Goal: Use online tool/utility: Utilize a website feature to perform a specific function

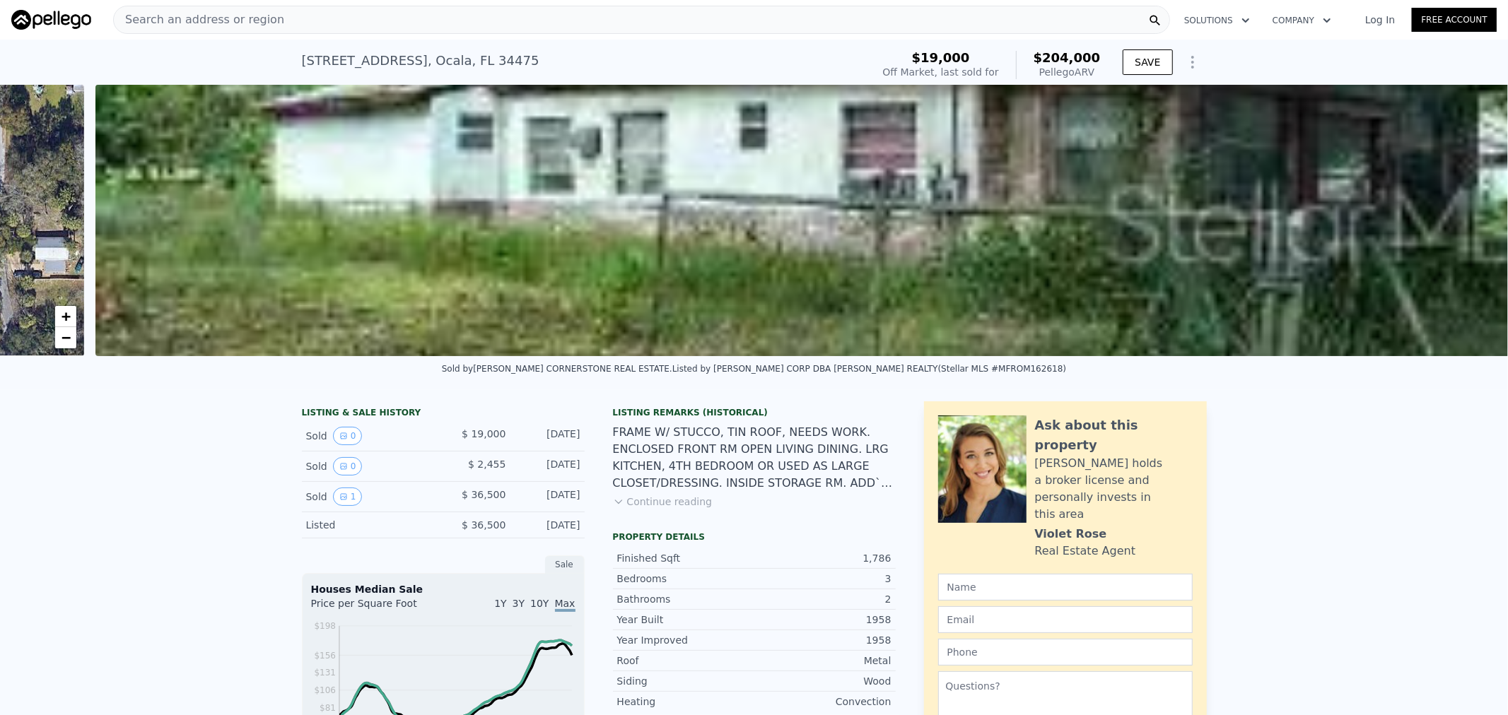
scroll to position [0, 647]
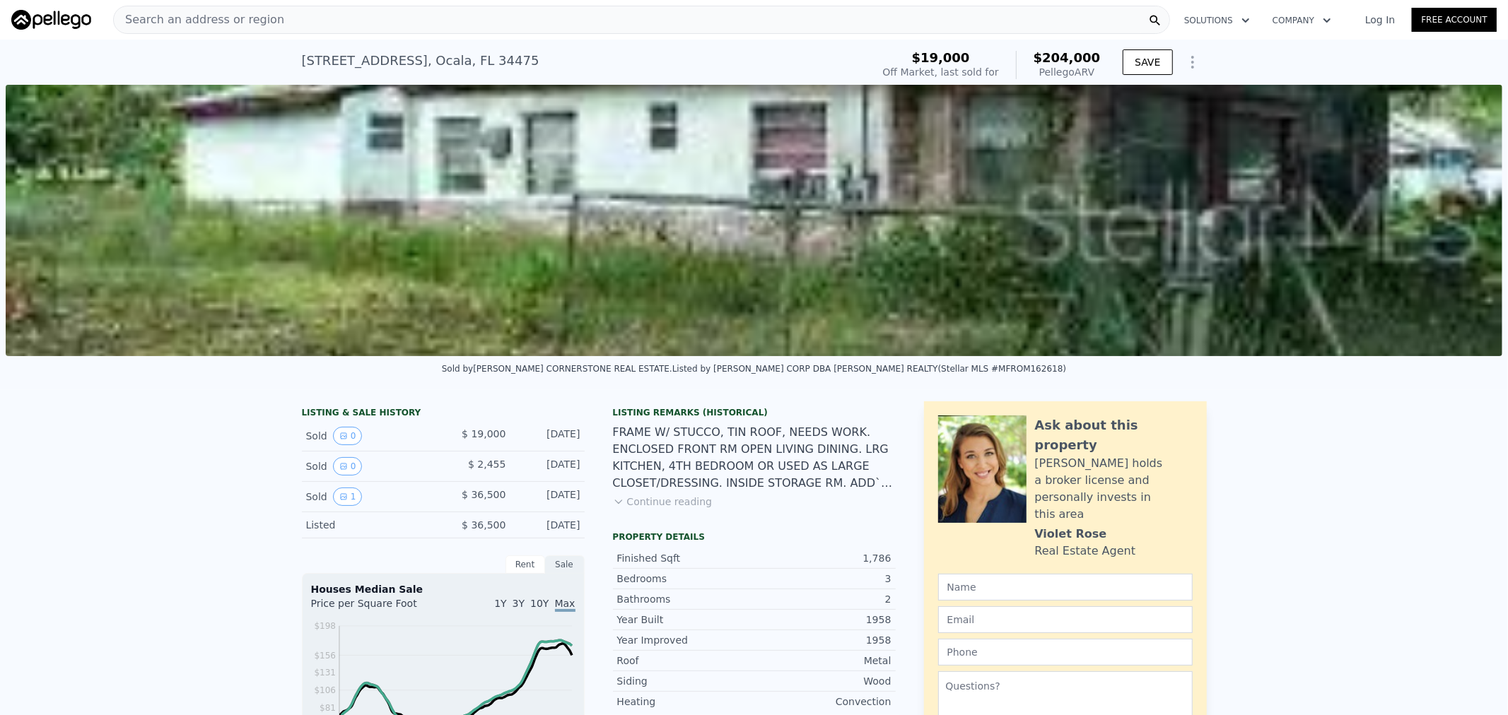
click at [758, 288] on img at bounding box center [754, 220] width 1496 height 271
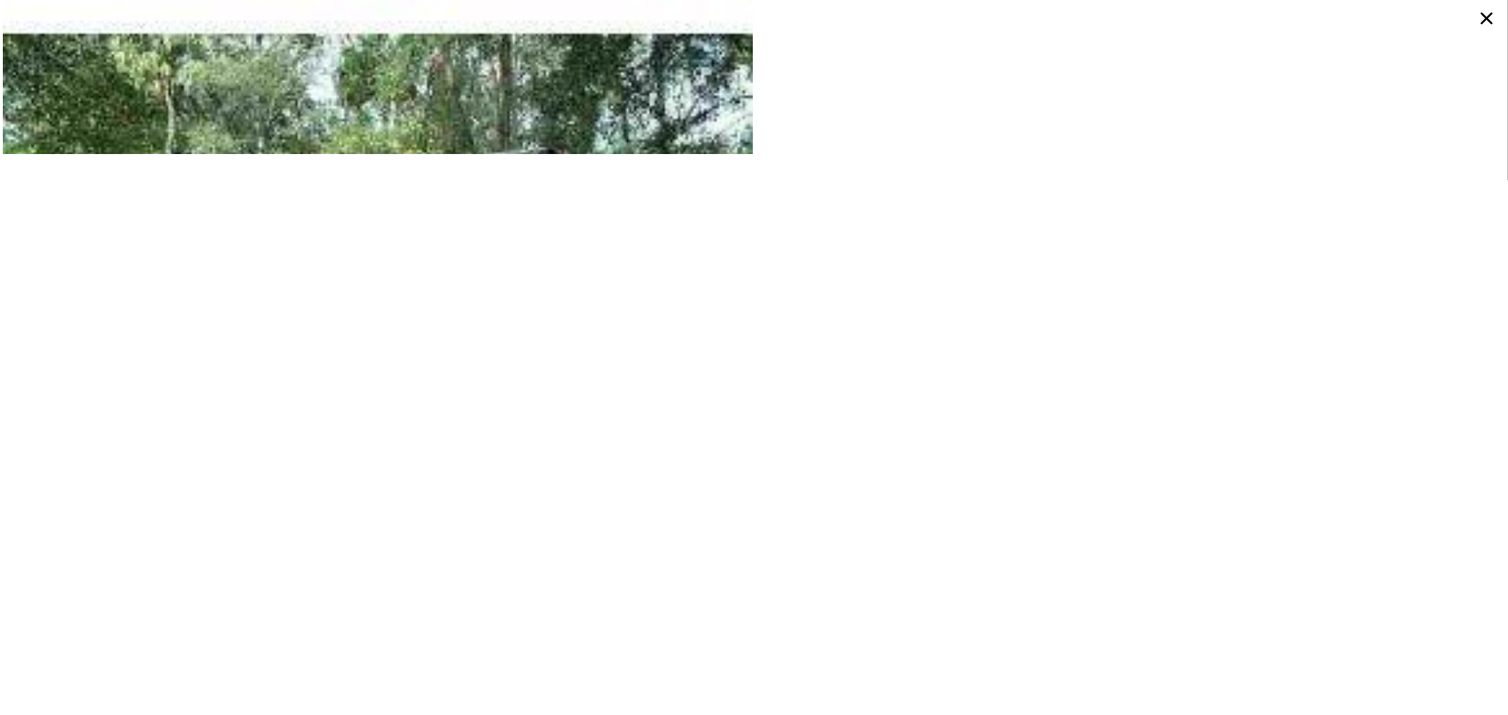
click at [1487, 22] on icon at bounding box center [1486, 18] width 25 height 25
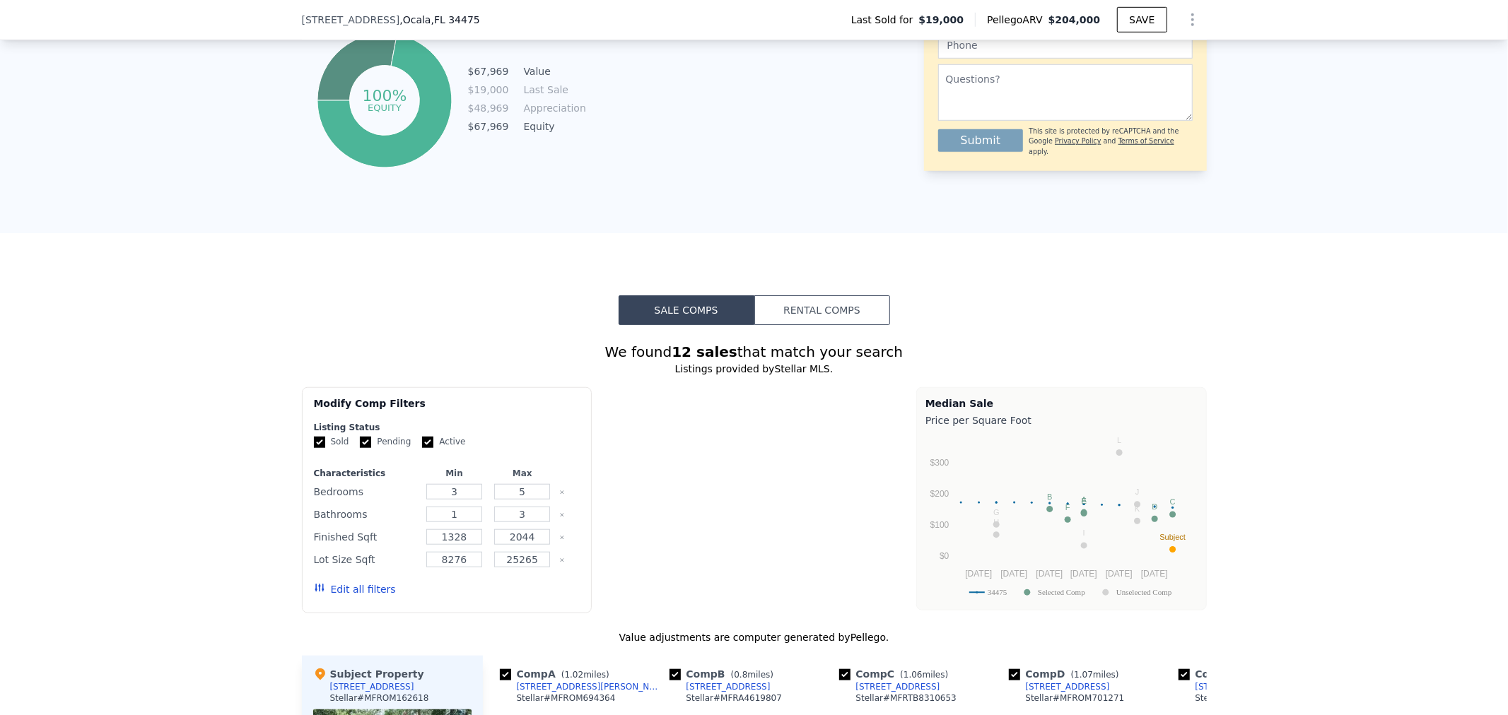
scroll to position [1042, 0]
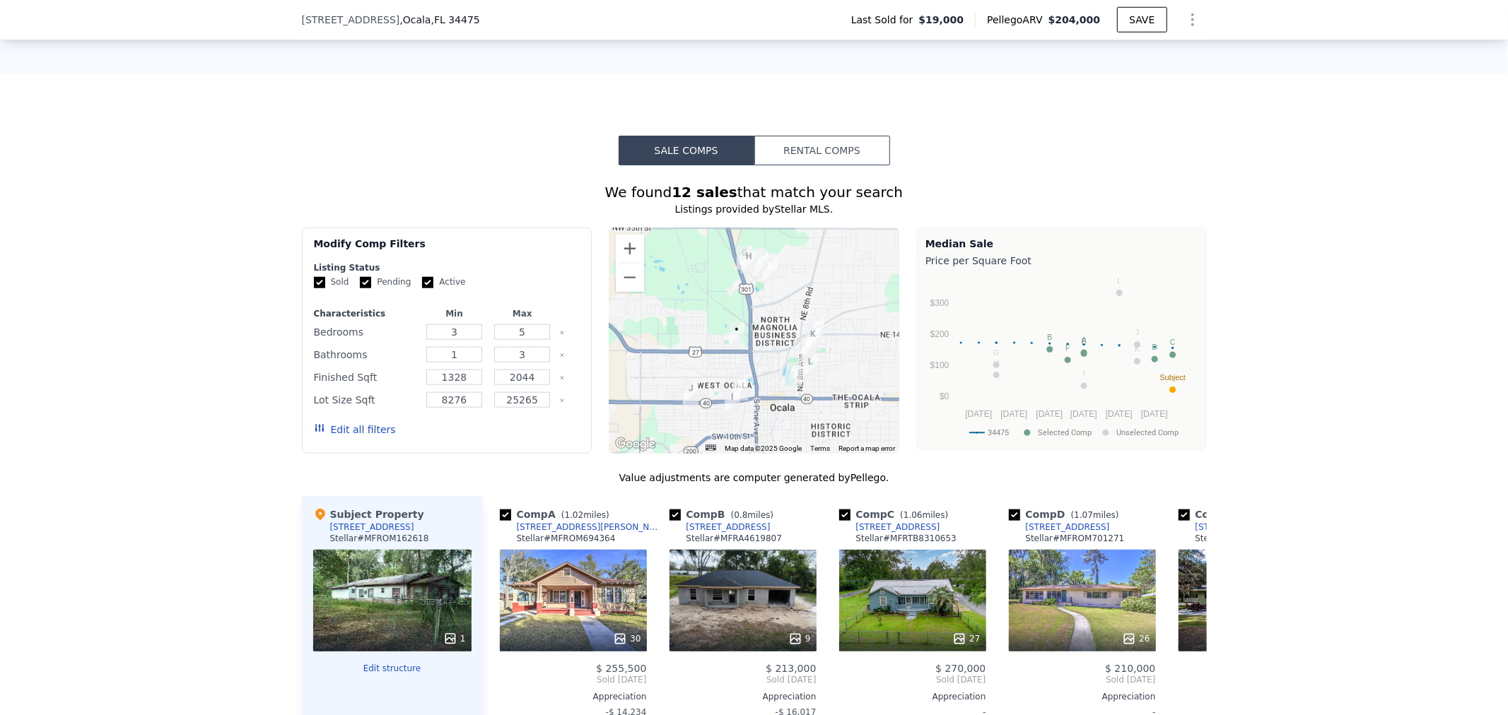
click at [358, 615] on div "1" at bounding box center [392, 601] width 158 height 102
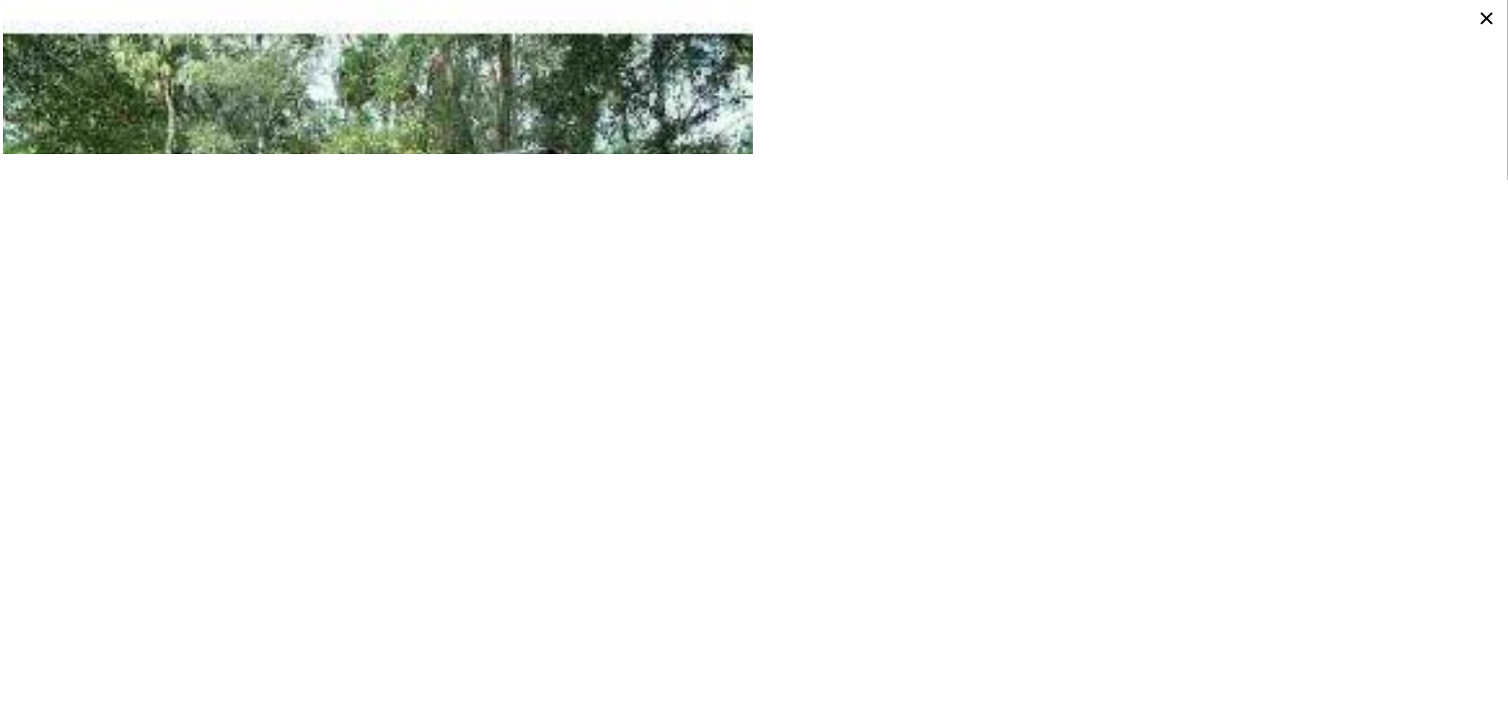
click at [1482, 16] on icon at bounding box center [1486, 18] width 25 height 25
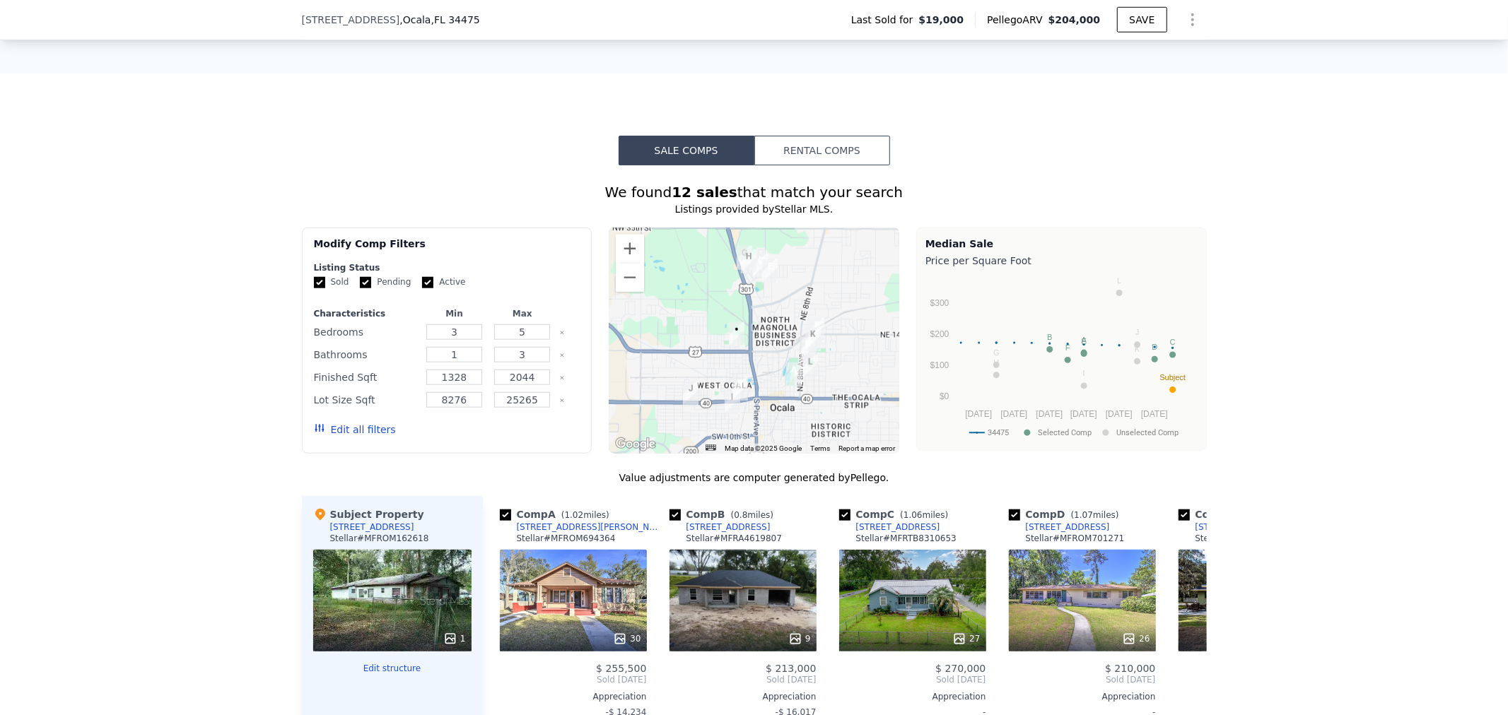
drag, startPoint x: 375, startPoint y: 618, endPoint x: 363, endPoint y: 644, distance: 28.1
click at [363, 644] on div at bounding box center [392, 638] width 158 height 25
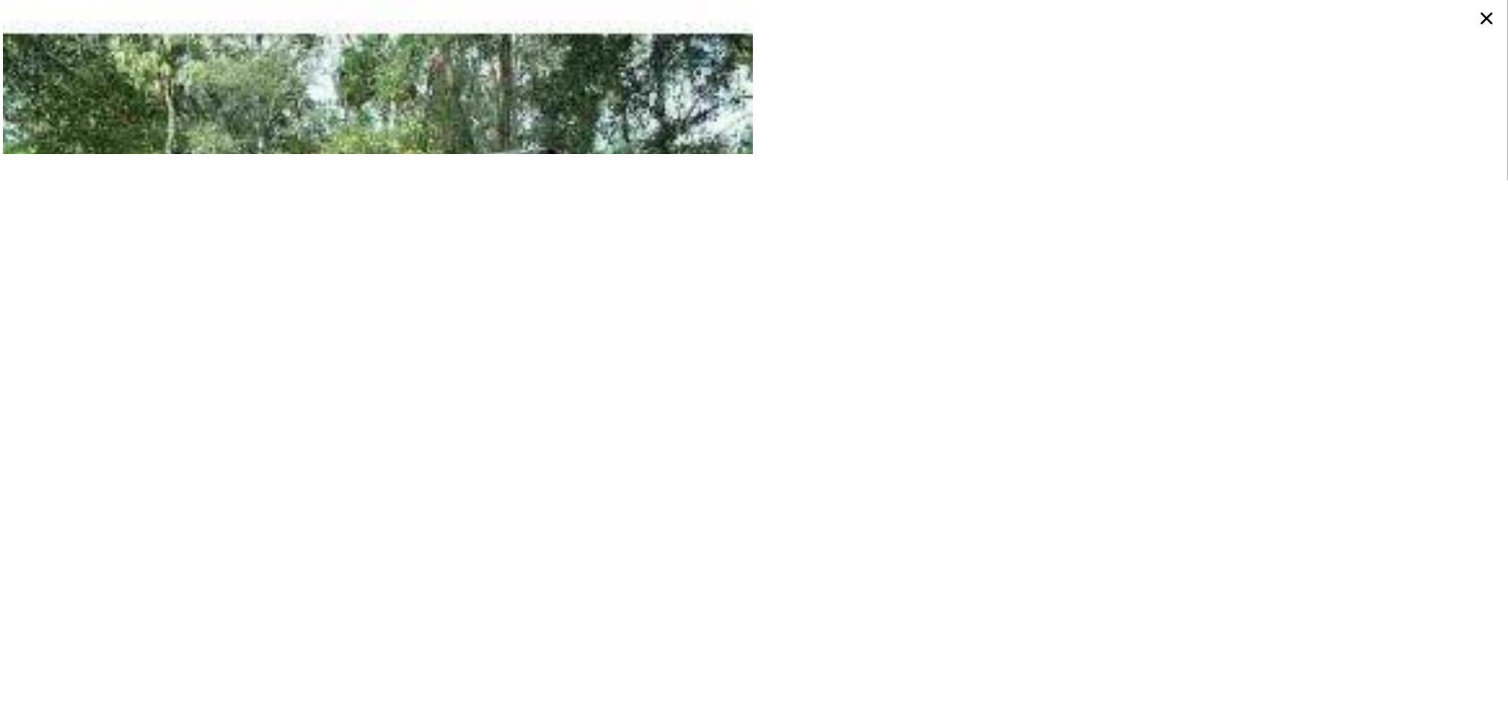
click at [1491, 13] on icon at bounding box center [1487, 19] width 12 height 12
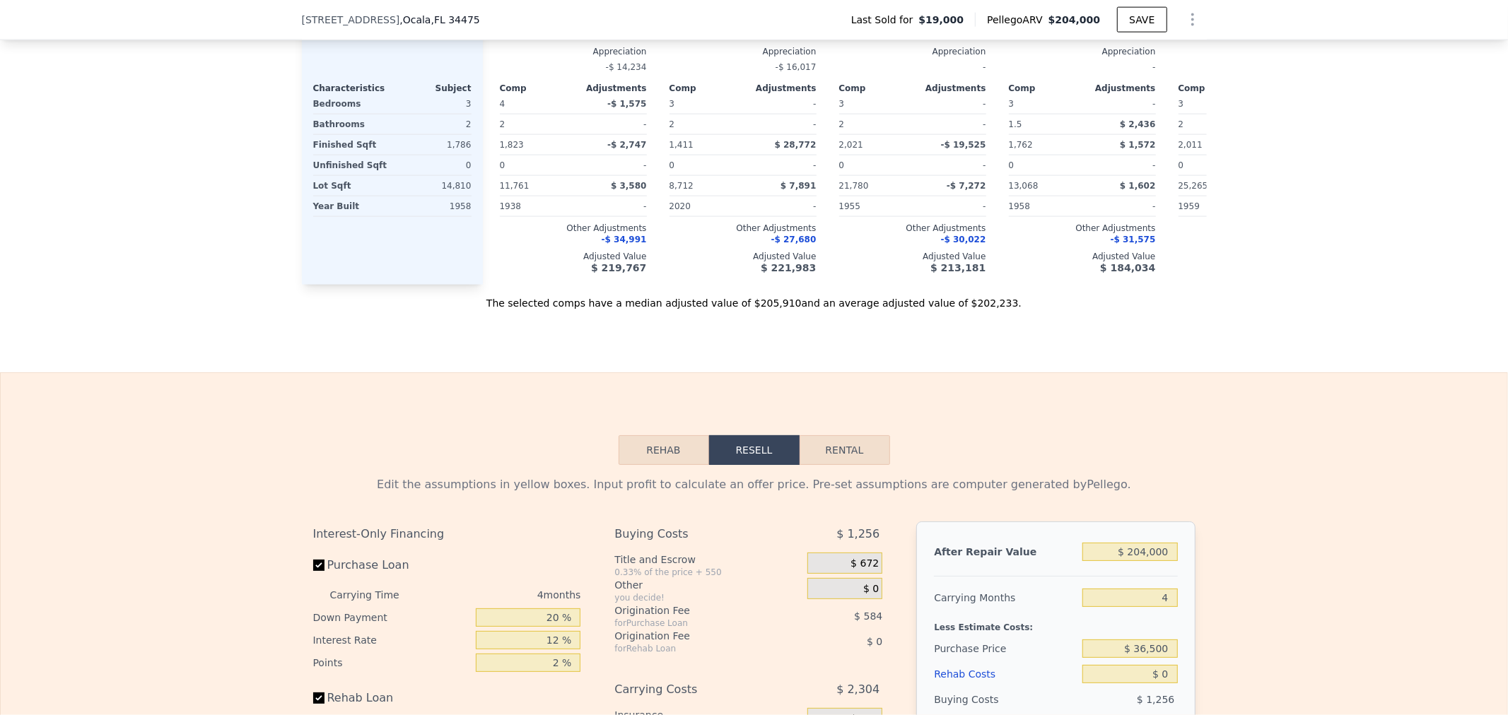
scroll to position [1884, 0]
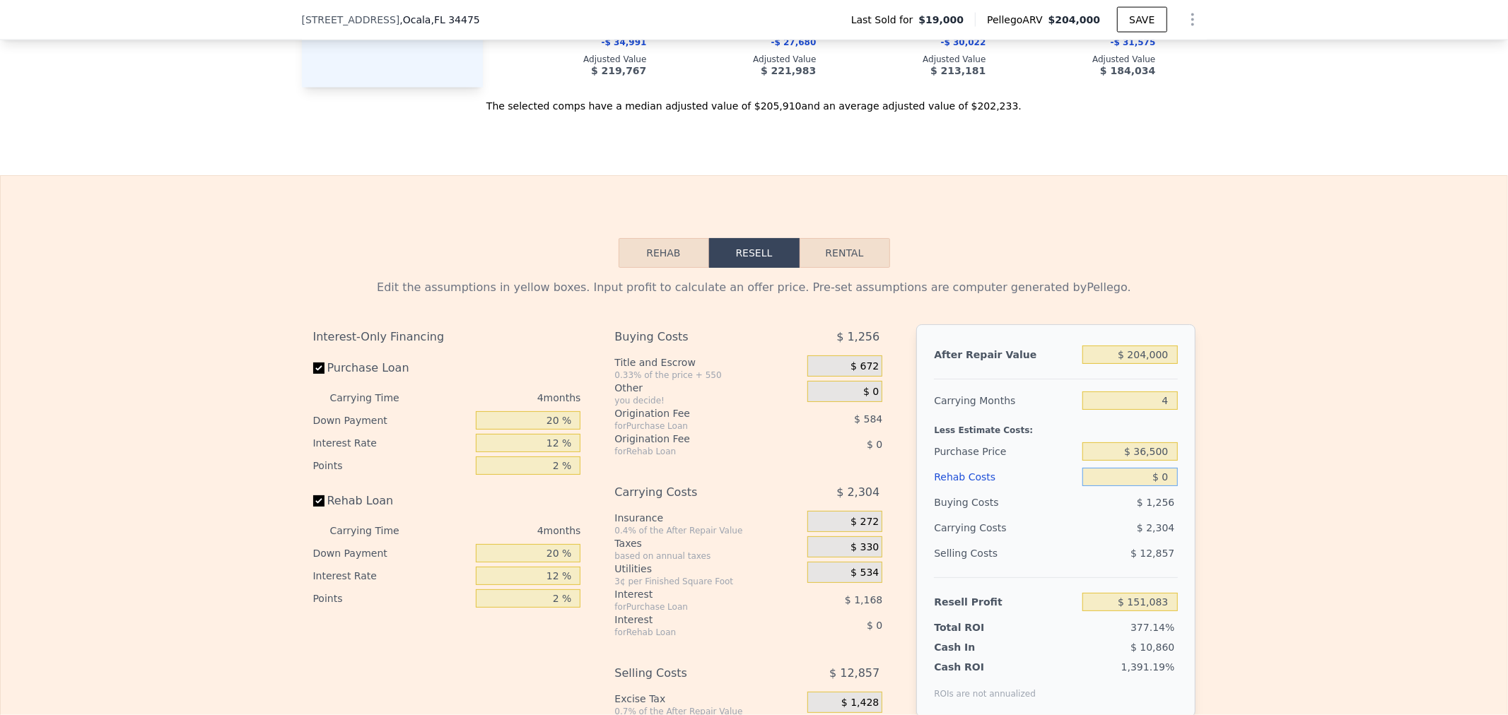
drag, startPoint x: 1093, startPoint y: 502, endPoint x: 1311, endPoint y: 510, distance: 218.5
click at [1308, 510] on div "Edit the assumptions in yellow boxes. Input profit to calculate an offer price.…" at bounding box center [754, 531] width 1506 height 526
click at [1086, 410] on input "4" at bounding box center [1129, 401] width 95 height 18
drag, startPoint x: 1104, startPoint y: 429, endPoint x: 1112, endPoint y: 429, distance: 7.8
click at [1110, 410] on input "4" at bounding box center [1129, 401] width 95 height 18
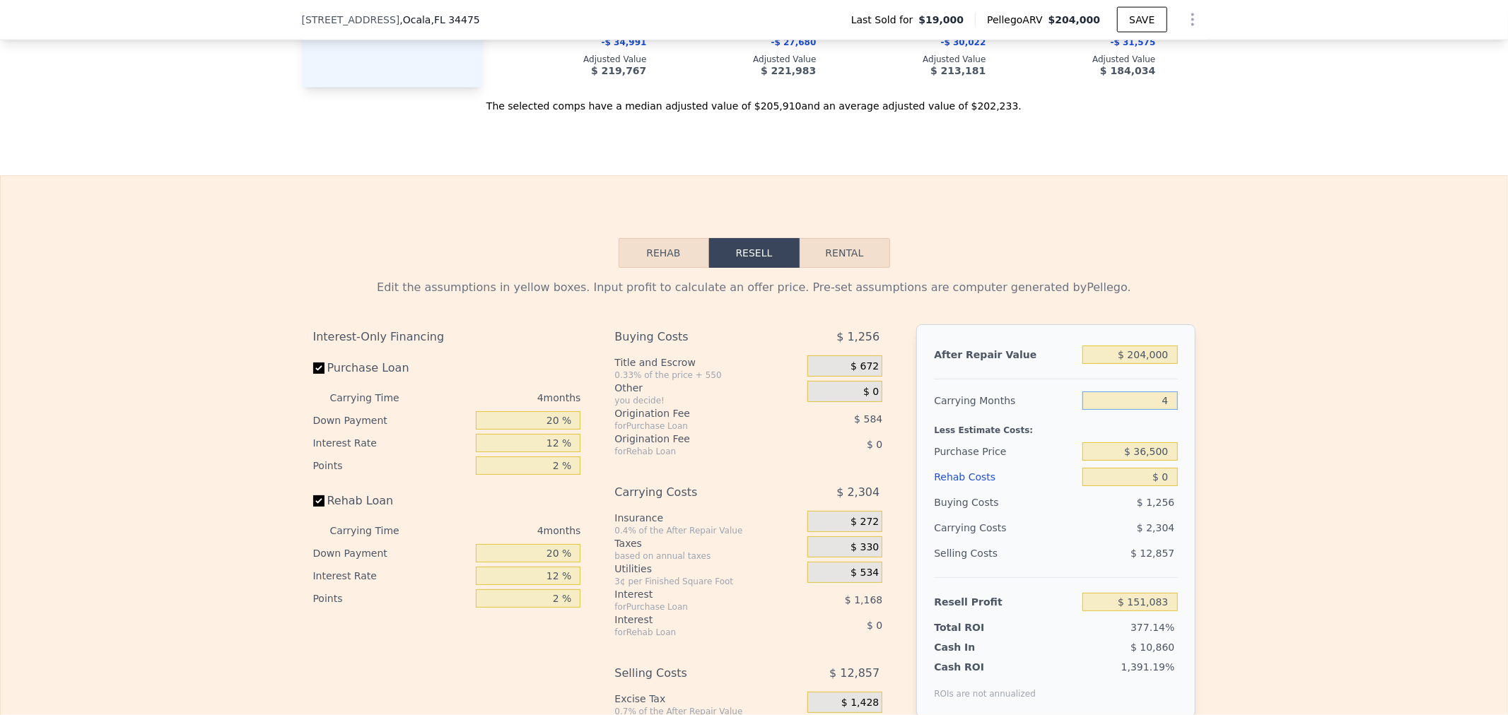
drag, startPoint x: 1112, startPoint y: 429, endPoint x: 1240, endPoint y: 428, distance: 128.6
click at [1240, 428] on div "Edit the assumptions in yellow boxes. Input profit to calculate an offer price.…" at bounding box center [754, 531] width 1506 height 526
type input "5"
type input "$ 150,507"
type input "5"
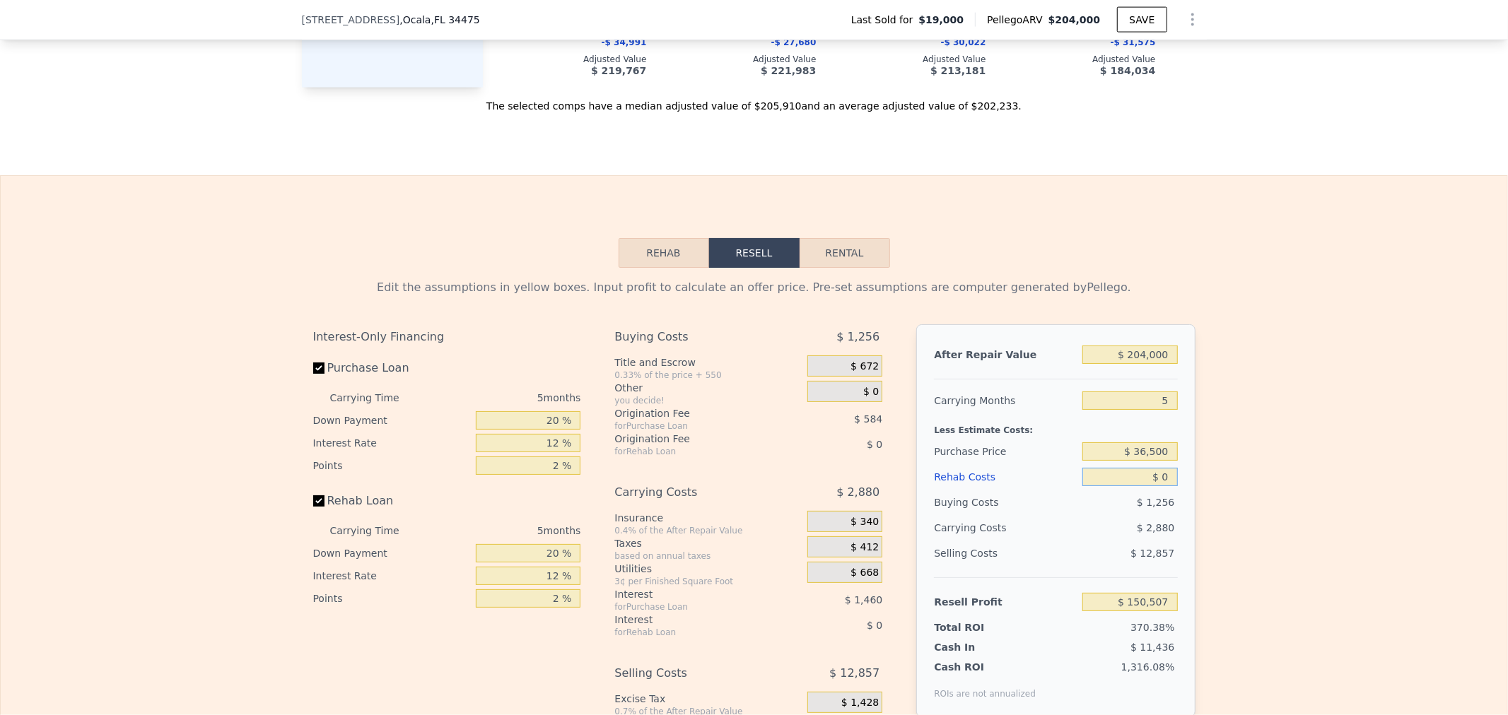
drag, startPoint x: 1130, startPoint y: 498, endPoint x: 1251, endPoint y: 493, distance: 121.7
click at [1251, 493] on div "Edit the assumptions in yellow boxes. Input profit to calculate an offer price.…" at bounding box center [754, 531] width 1506 height 526
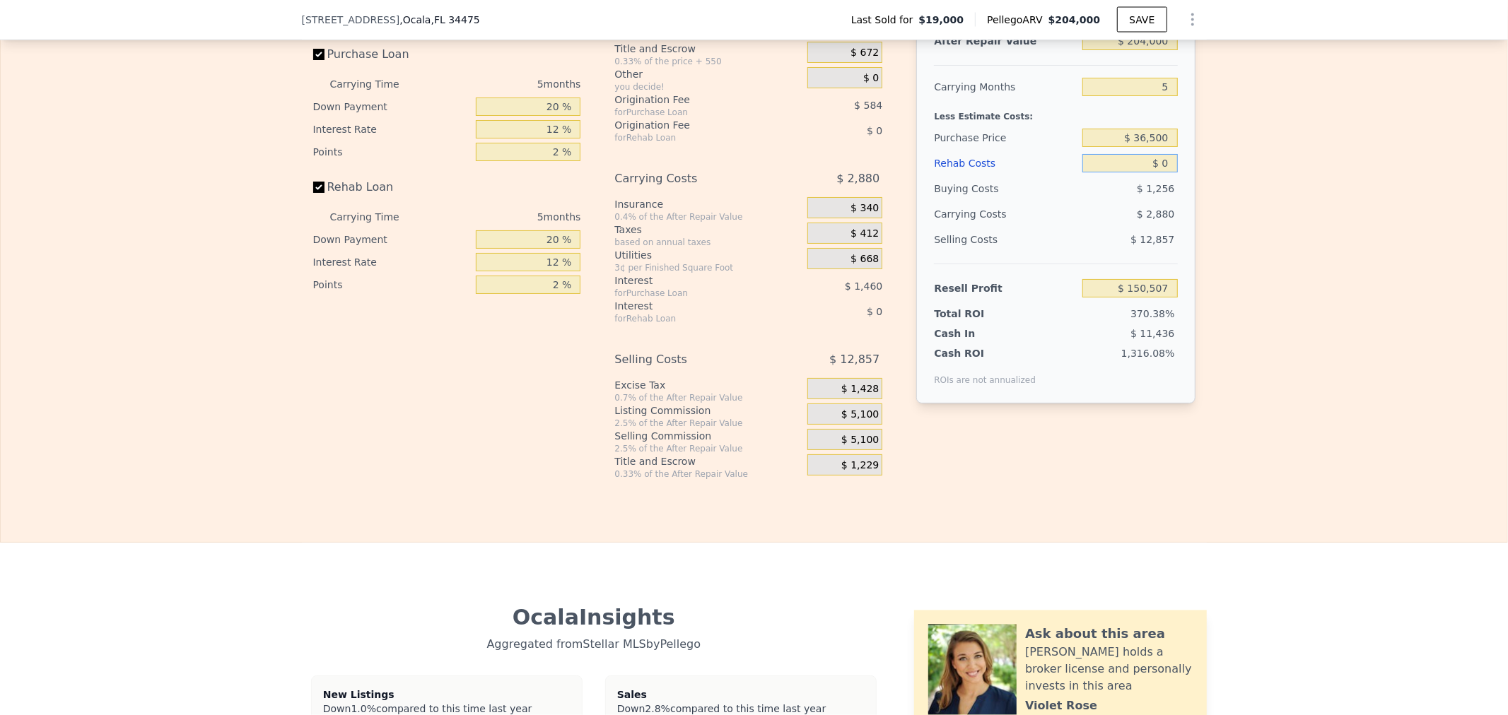
scroll to position [2094, 0]
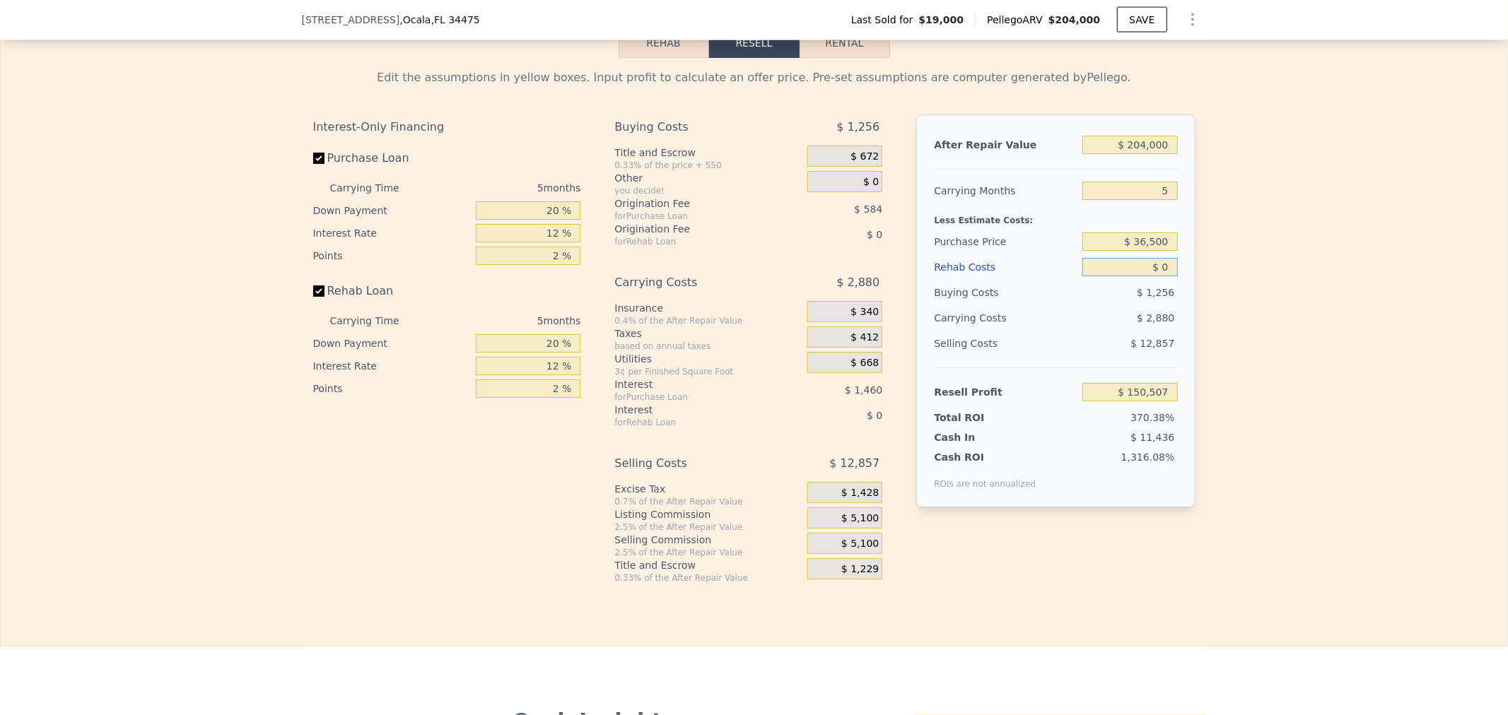
type input "$ 5"
type input "$ 150,502"
type input "$ 50"
type input "$ 150,456"
type input "$ 500"
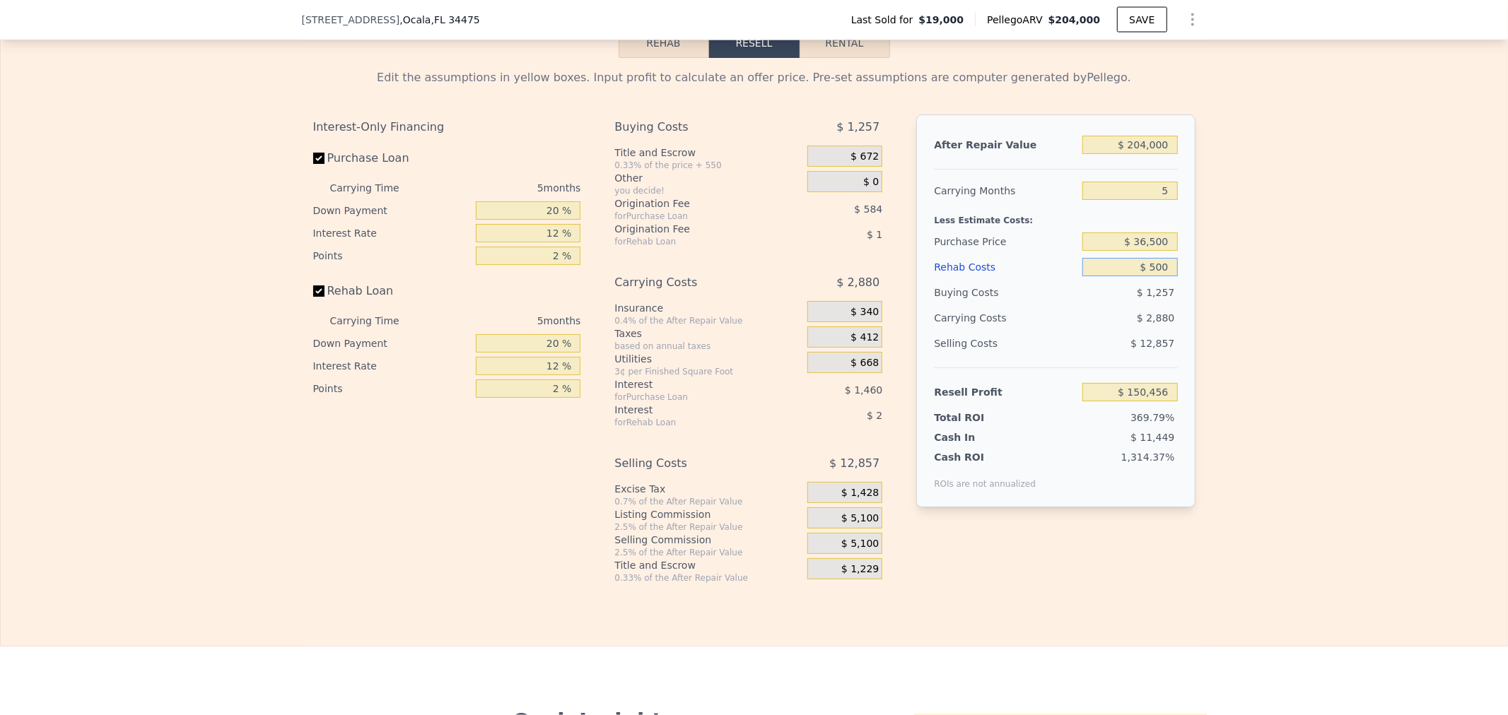
type input "$ 149,979"
type input "$ 5,000"
type input "$ 145,227"
type input "$ 50,000"
type input "$ 97,707"
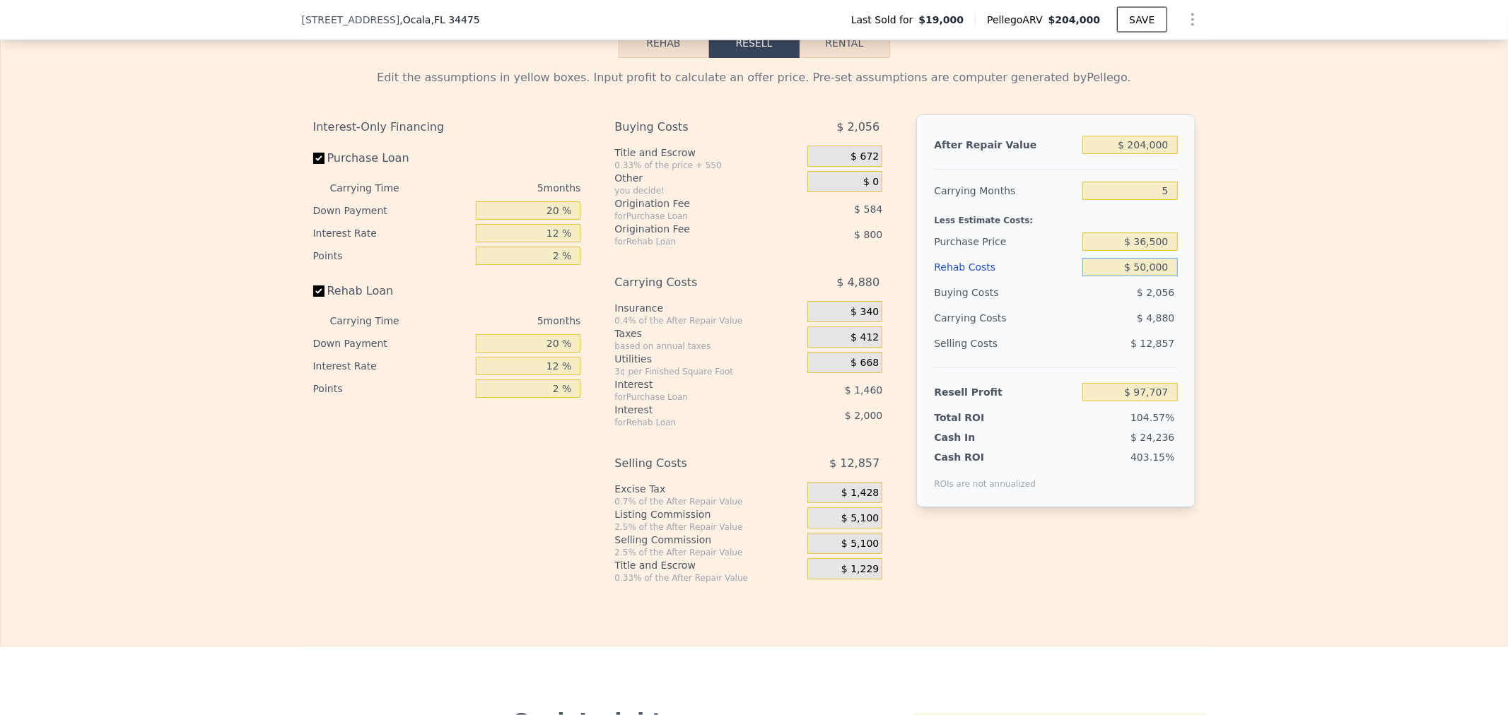
type input "$ 50,000"
drag, startPoint x: 1101, startPoint y: 424, endPoint x: 1231, endPoint y: 421, distance: 130.1
click at [1231, 421] on div "Edit the assumptions in yellow boxes. Input profit to calculate an offer price.…" at bounding box center [754, 321] width 1506 height 526
type input "$ 65,000"
click at [1100, 276] on input "$ 50,000" at bounding box center [1129, 267] width 95 height 18
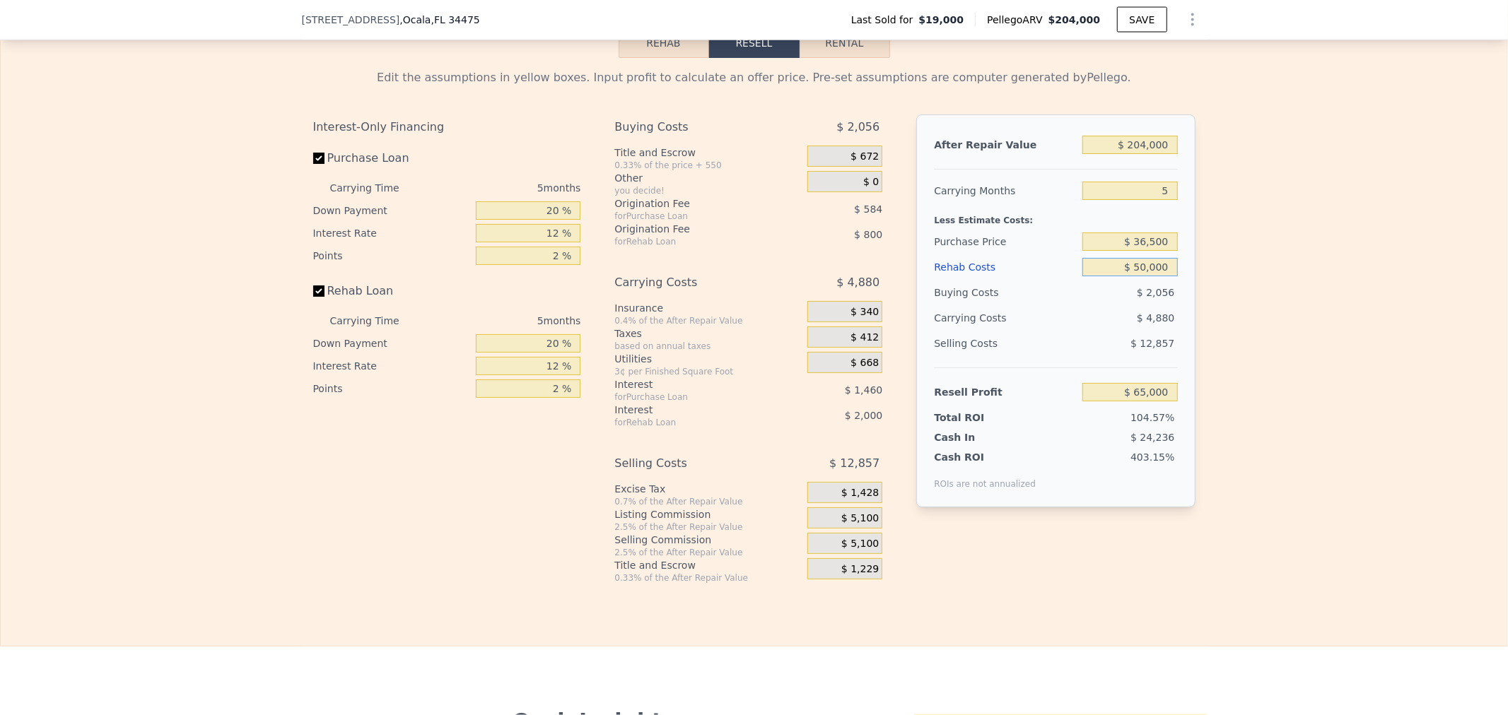
type input "$ 67,376"
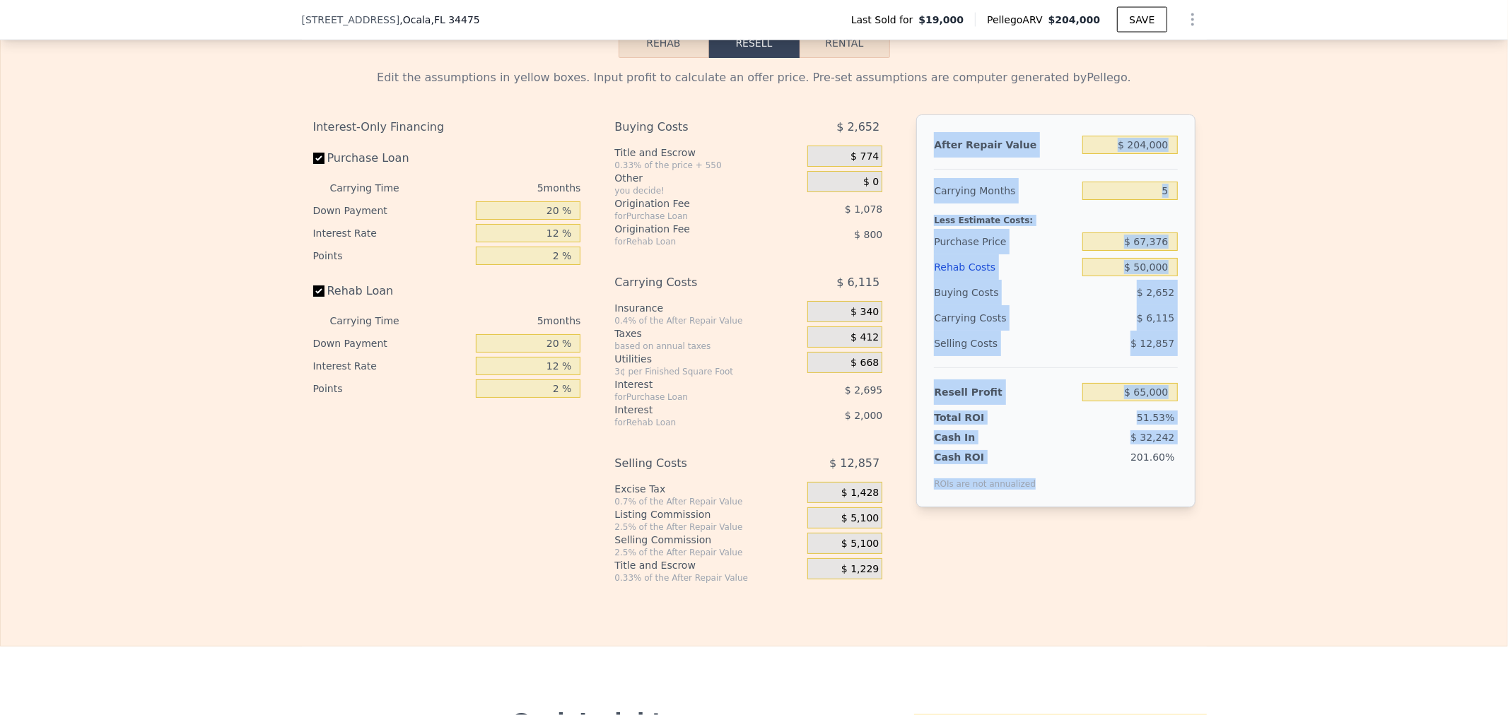
drag, startPoint x: 1040, startPoint y: 511, endPoint x: 928, endPoint y: 170, distance: 358.8
click at [928, 170] on div "After Repair Value $ 204,000 Carrying Months 5 Less Estimate Costs: Purchase Pr…" at bounding box center [1055, 311] width 278 height 393
copy div "After Repair Value Carrying Months Less Estimate Costs: Purchase Price Rehab Co…"
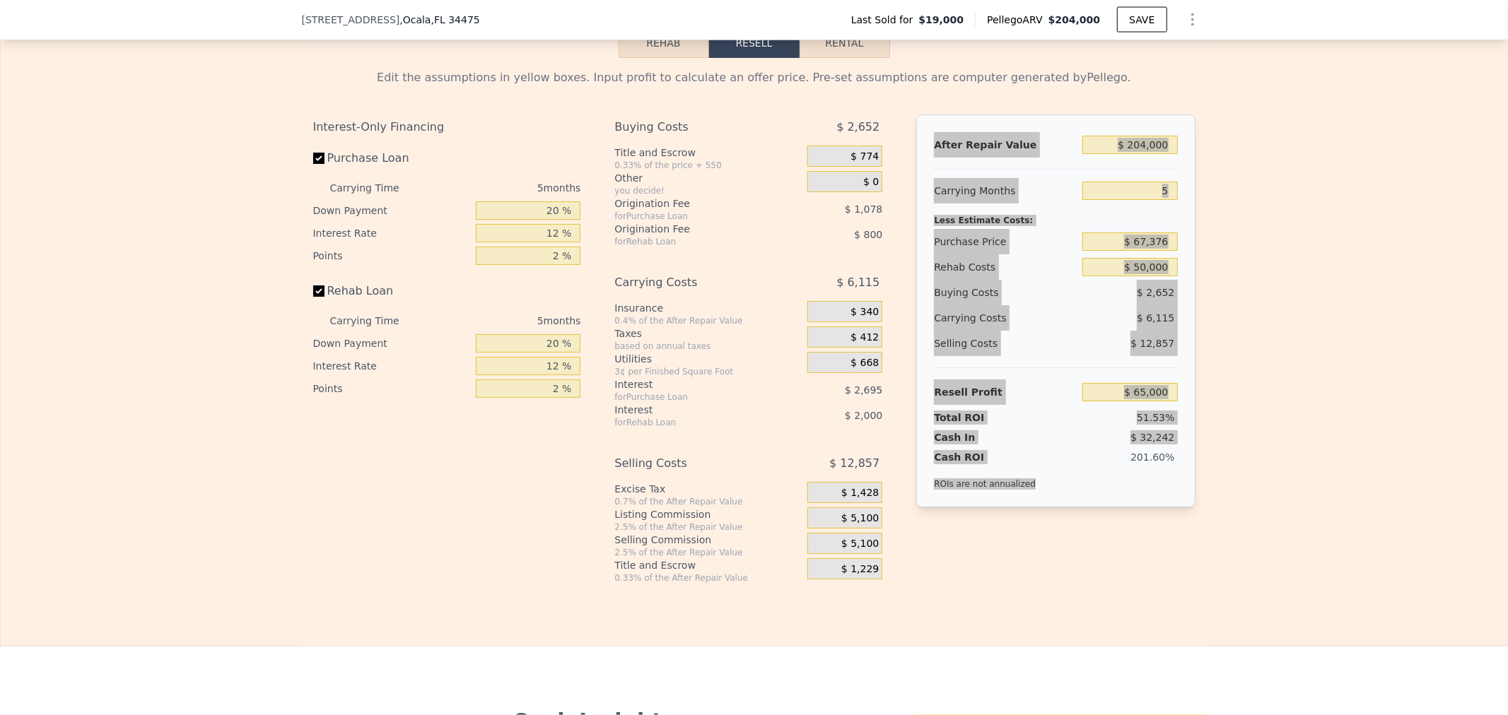
type input "4"
type input "$ 0"
type input "$ 151,083"
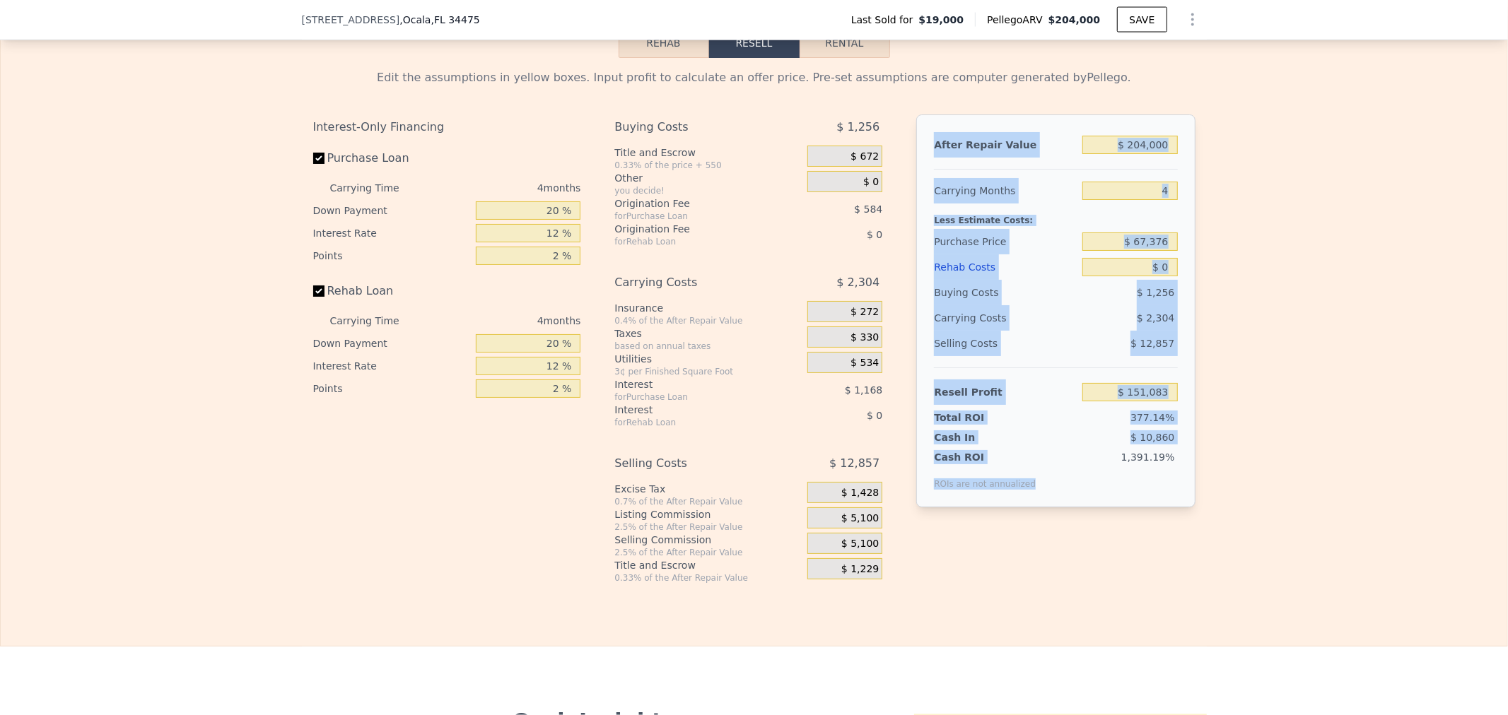
click at [1089, 476] on div "1,391.19%" at bounding box center [1109, 470] width 136 height 40
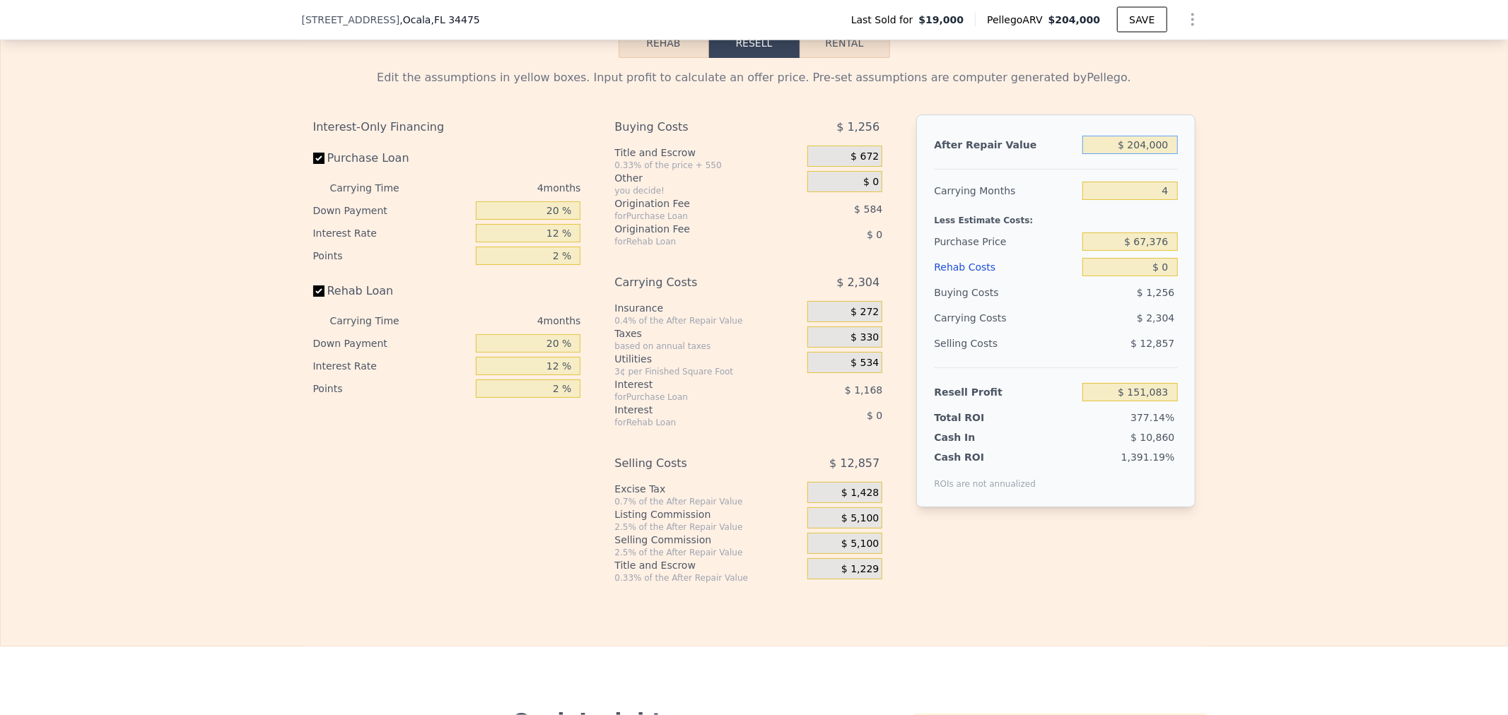
drag, startPoint x: 1086, startPoint y: 172, endPoint x: 1254, endPoint y: 172, distance: 168.2
click at [1247, 172] on div "Edit the assumptions in yellow boxes. Input profit to calculate an offer price.…" at bounding box center [754, 321] width 1506 height 526
type input "$ 2"
type input "-$ 40,336"
type input "$ 20"
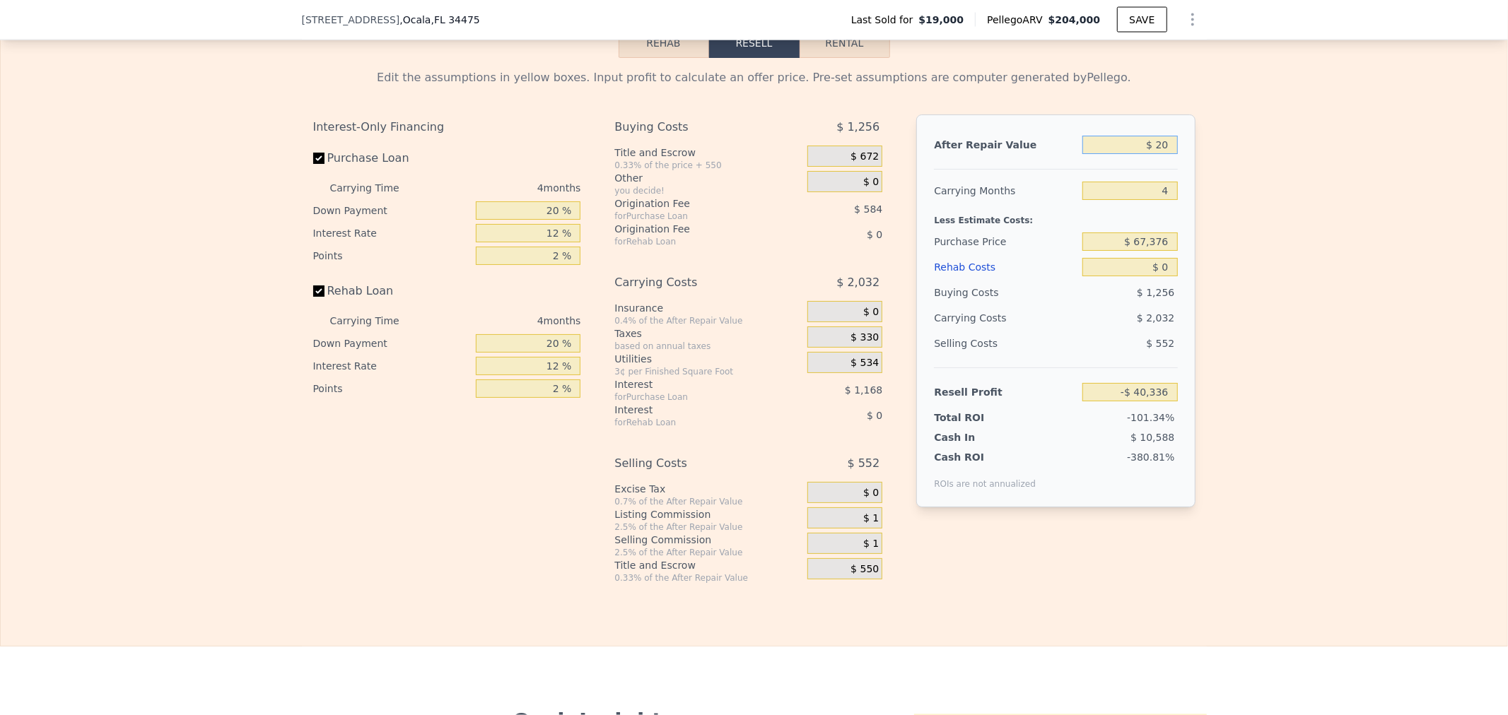
type input "-$ 40,320"
type input "$ 205"
type input "-$ 40,145"
type input "$ 2,050"
type input "-$ 38,414"
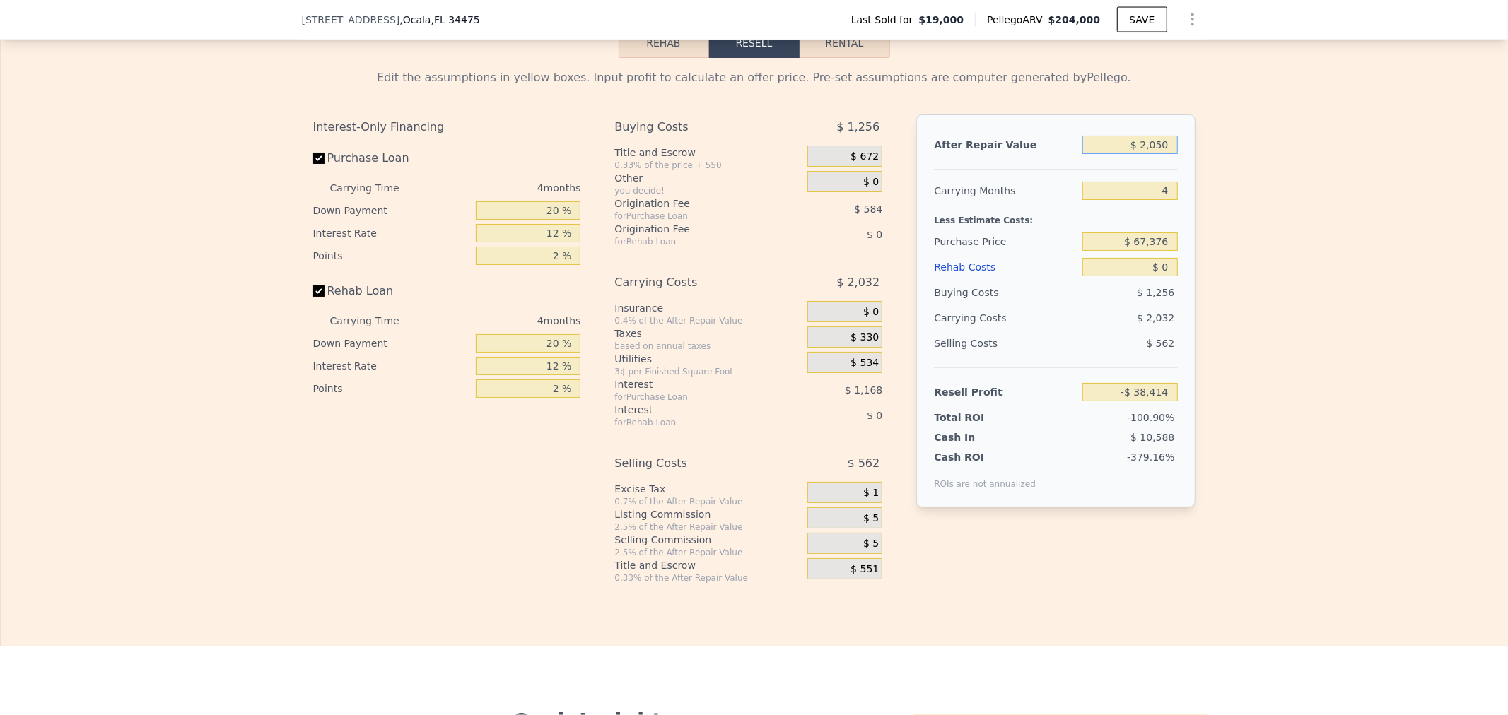
type input "$ 20,500"
type input "-$ 21,103"
type input "$ 205,000"
type input "$ 152,021"
type input "$ 204,000"
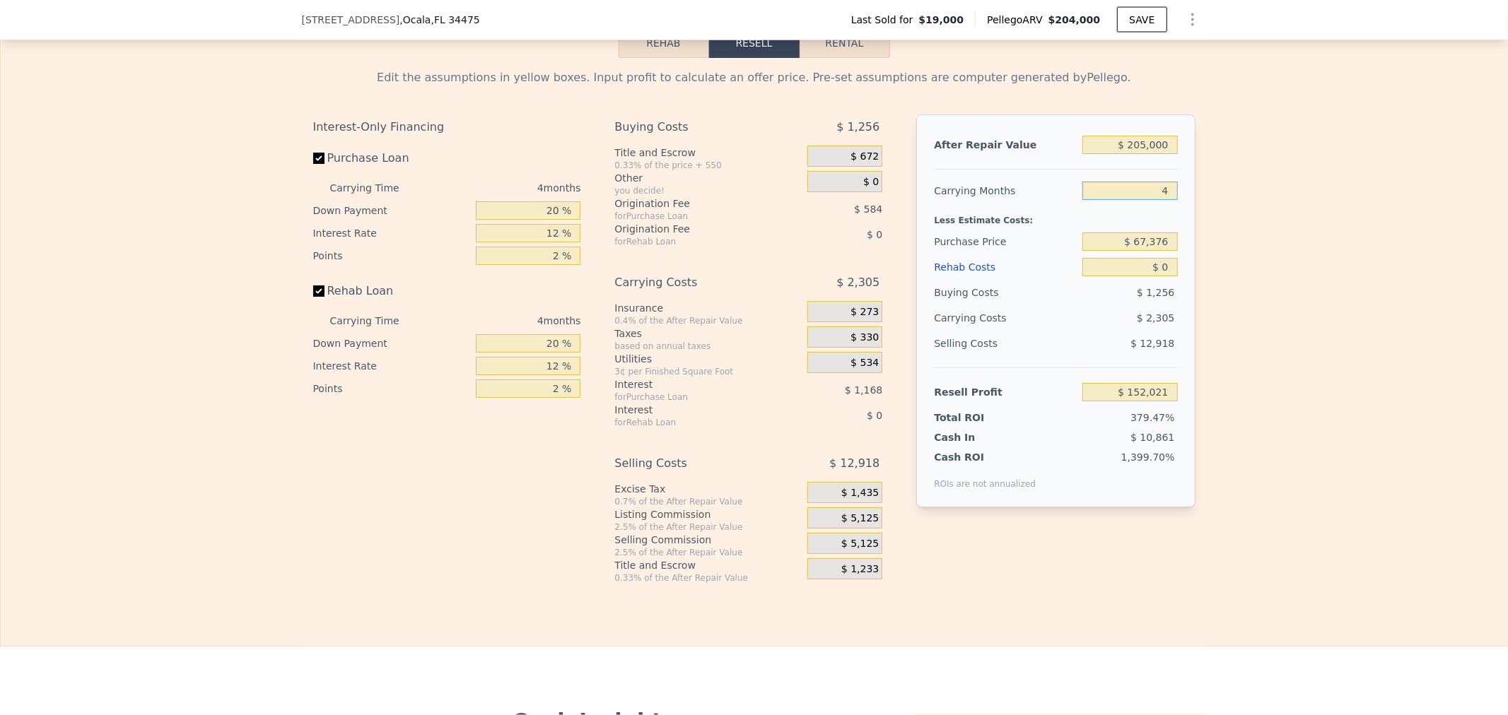
type input "$ 151,083"
type input "5"
type input "$ 150,507"
type input "5"
type input "$ 117,800"
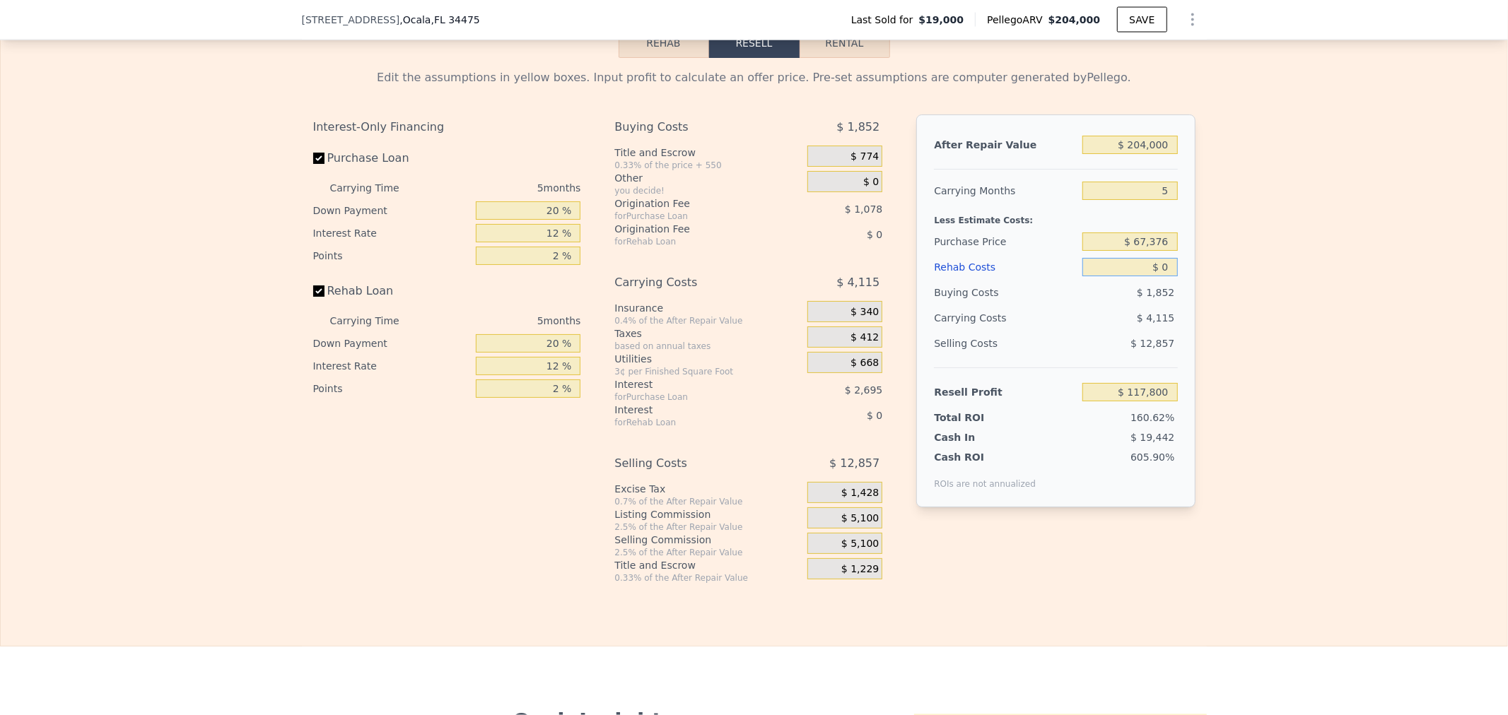
type input "$ 4"
type input "$ 117,796"
type input "$ 40"
type input "$ 117,759"
type input "$ 400"
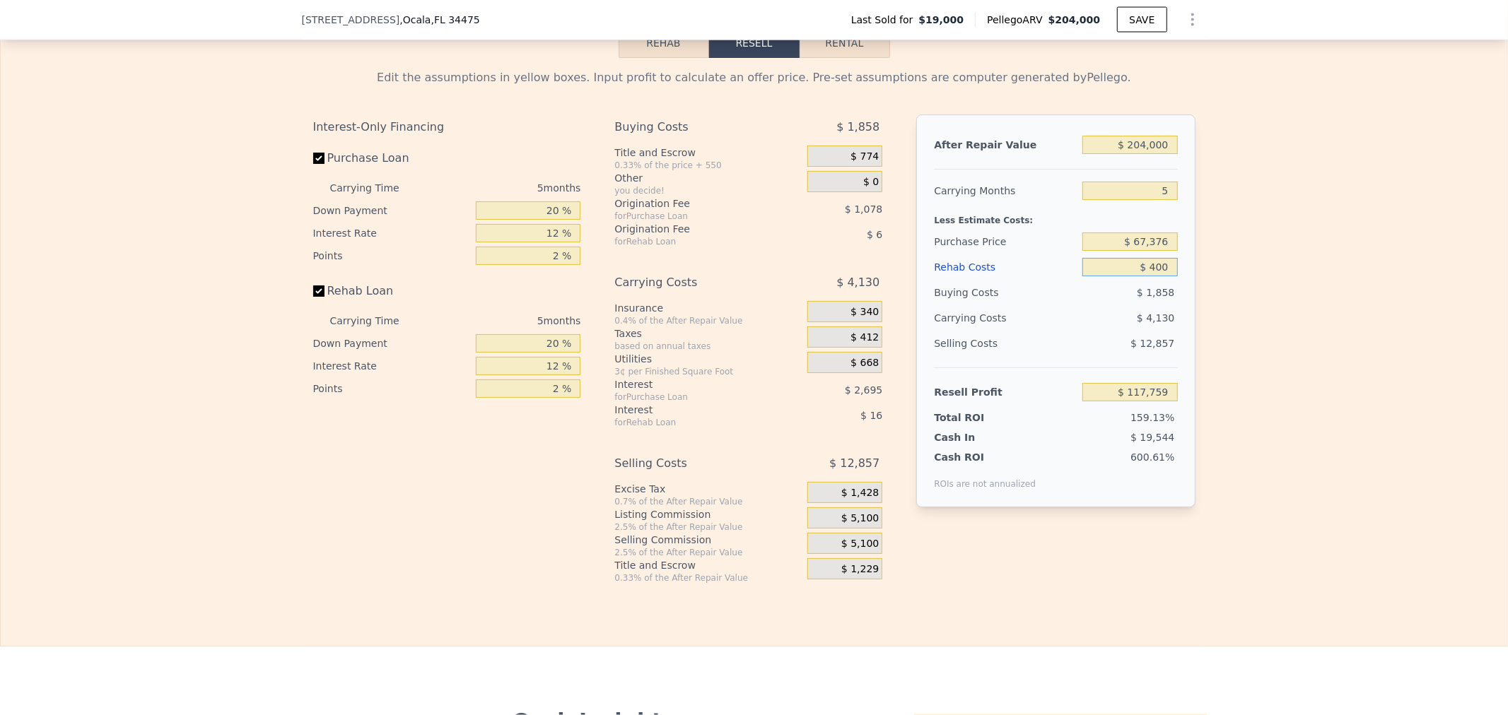
type input "$ 117,379"
type input "$ 4,000"
type input "$ 113,576"
type input "$ 40,000"
type input "$ 75,560"
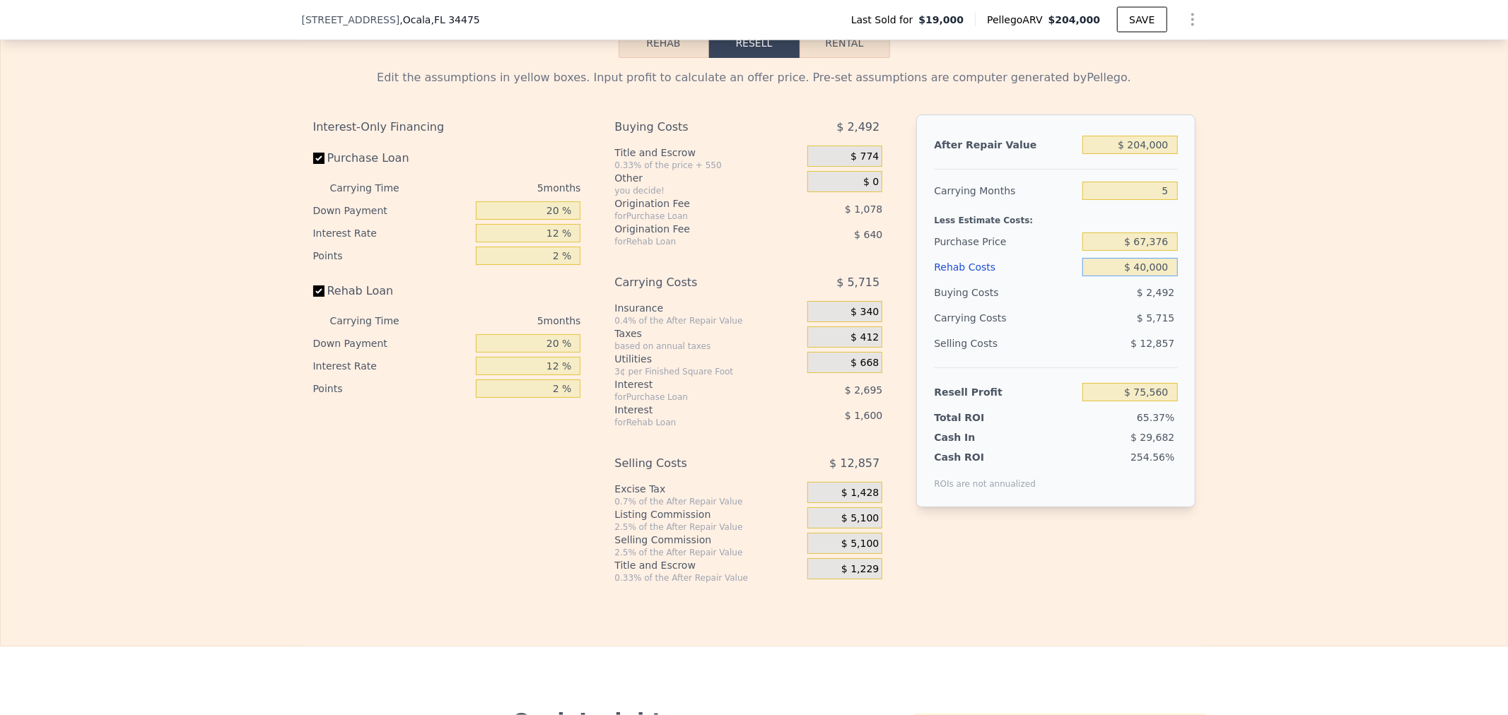
type input "$ 40,000"
type input "$ 65,000"
type input "$ 77,343"
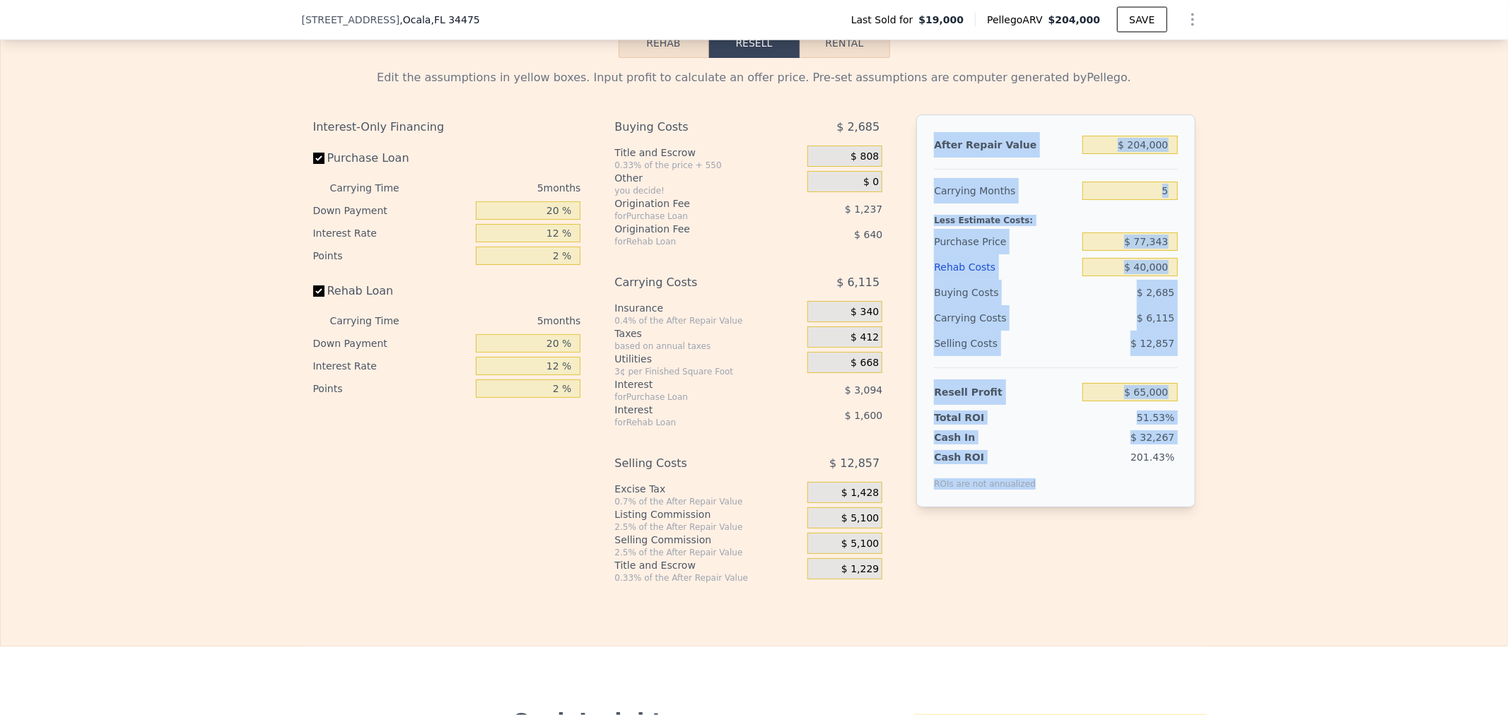
drag, startPoint x: 1019, startPoint y: 510, endPoint x: 922, endPoint y: 166, distance: 356.9
click at [922, 166] on div "After Repair Value $ 204,000 Carrying Months 5 Less Estimate Costs: Purchase Pr…" at bounding box center [1055, 311] width 278 height 393
copy div "After Repair Value Carrying Months Less Estimate Costs: Purchase Price Rehab Co…"
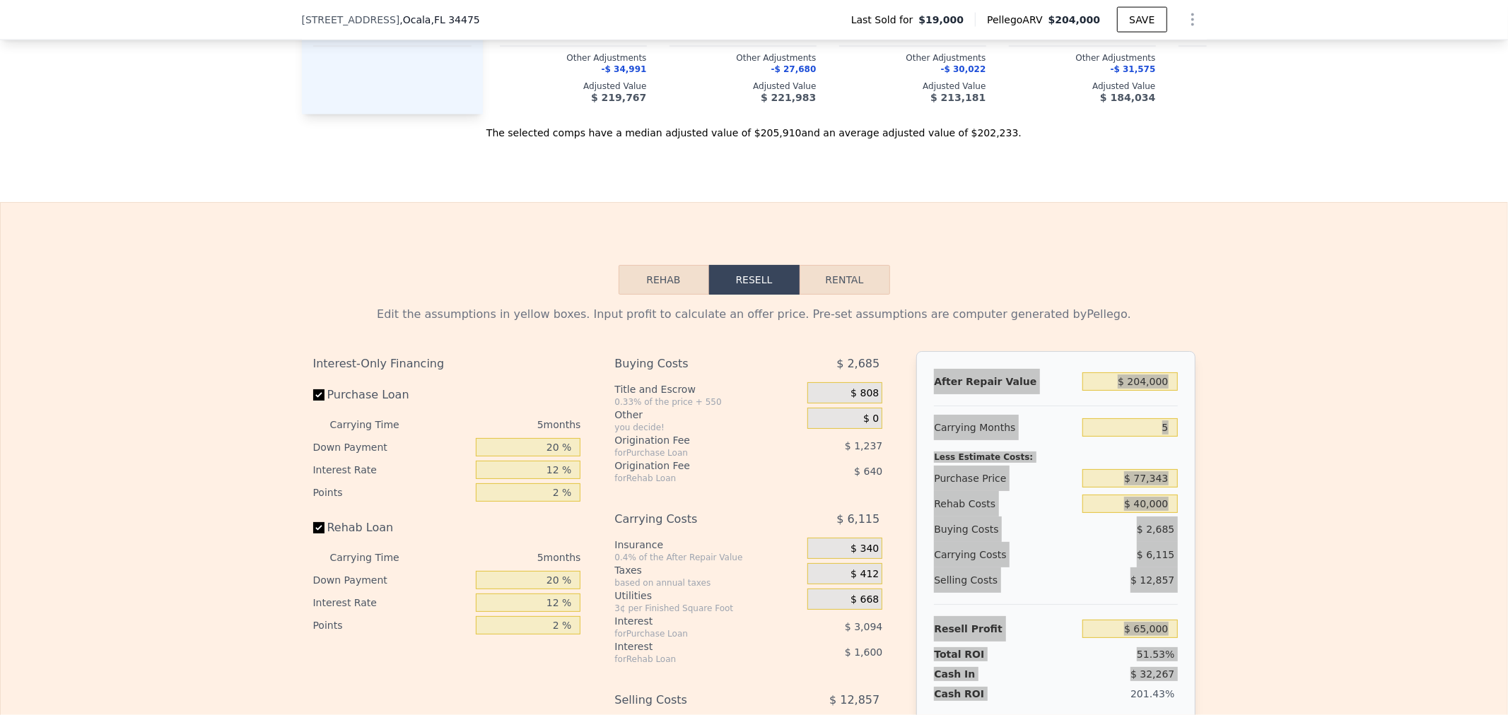
scroll to position [1047, 0]
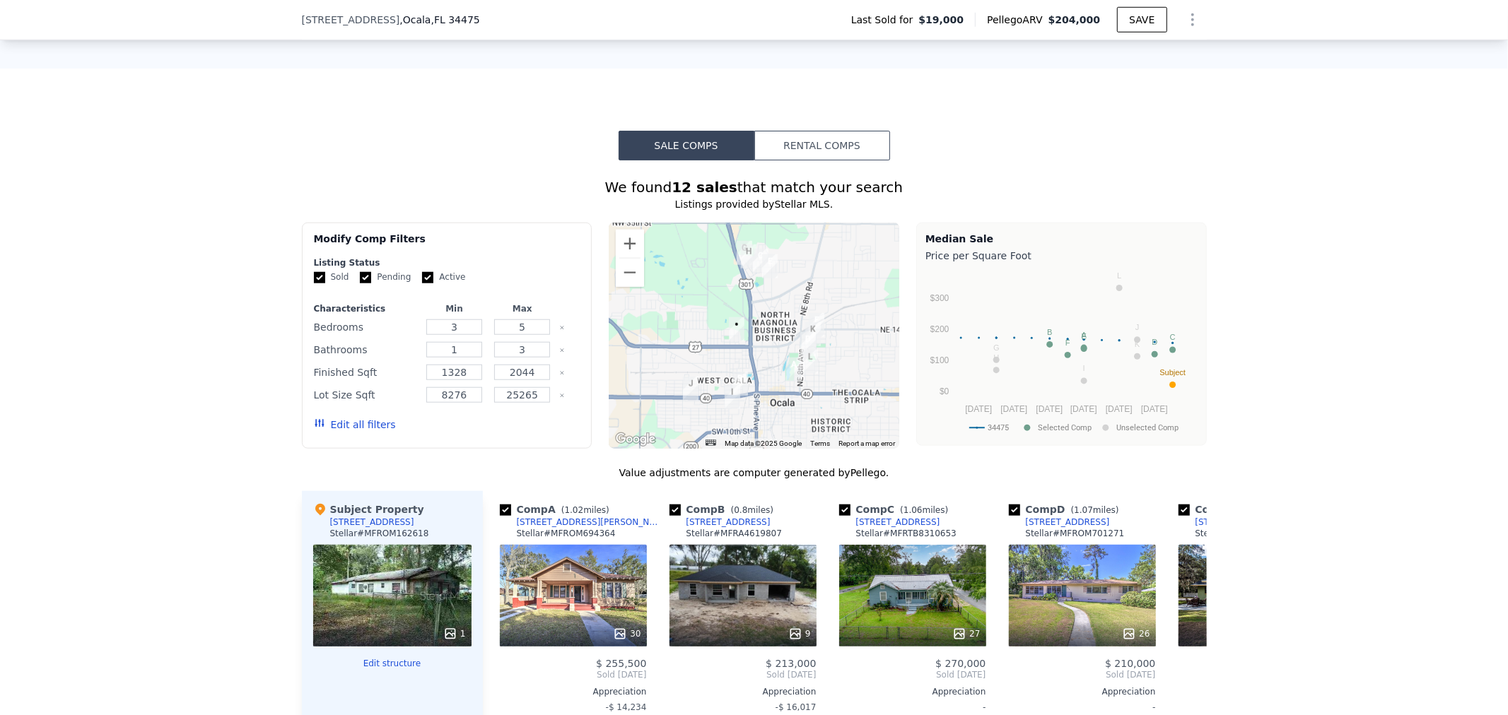
type input "4"
type input "$ 0"
type input "$ 151,083"
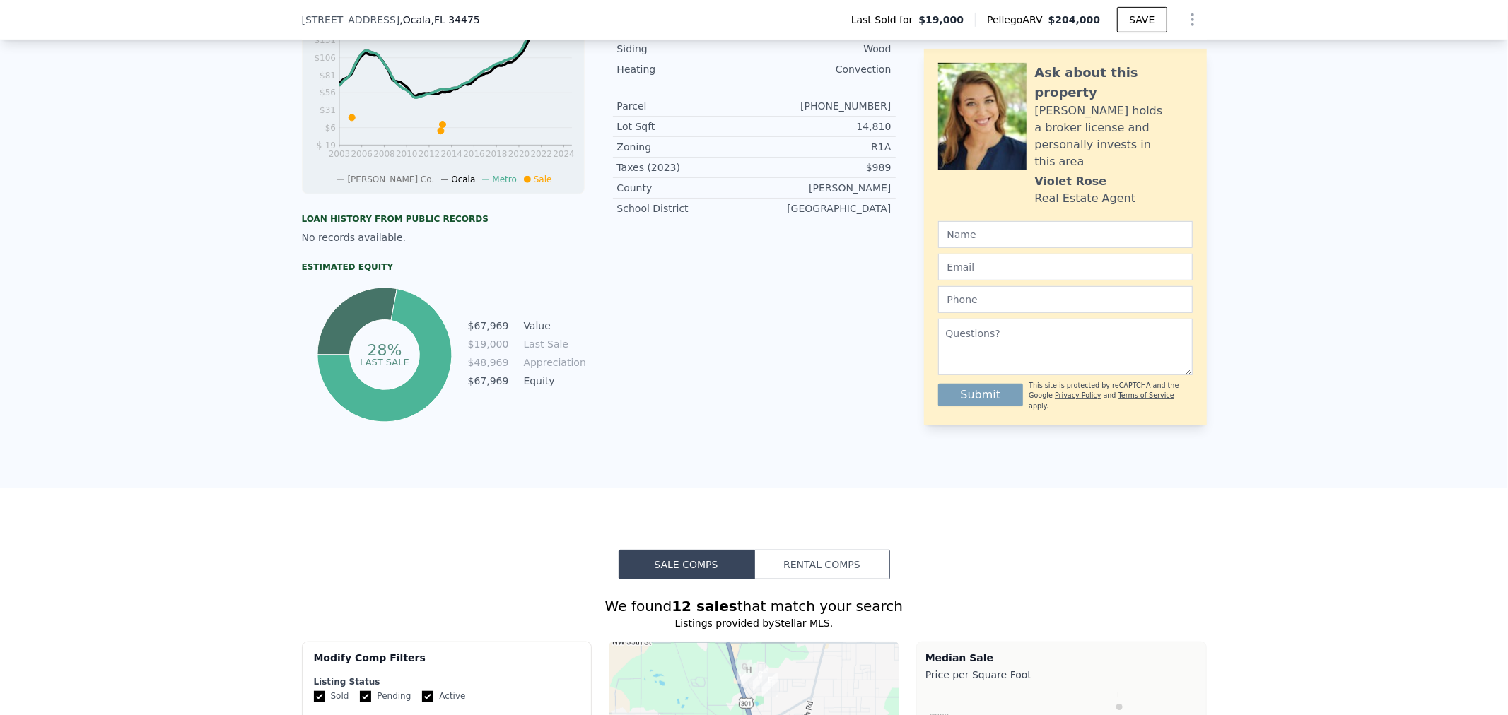
scroll to position [838, 0]
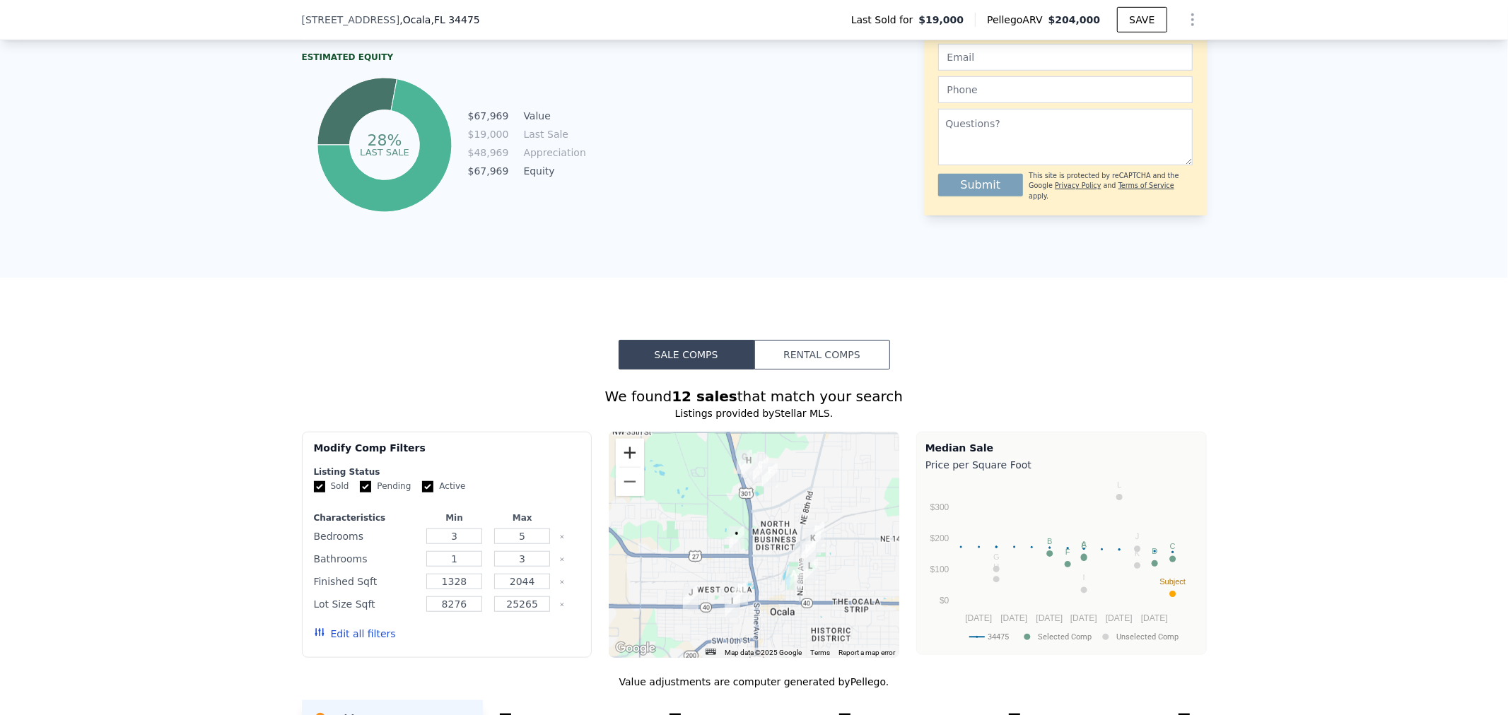
click at [623, 461] on button "Zoom in" at bounding box center [630, 453] width 28 height 28
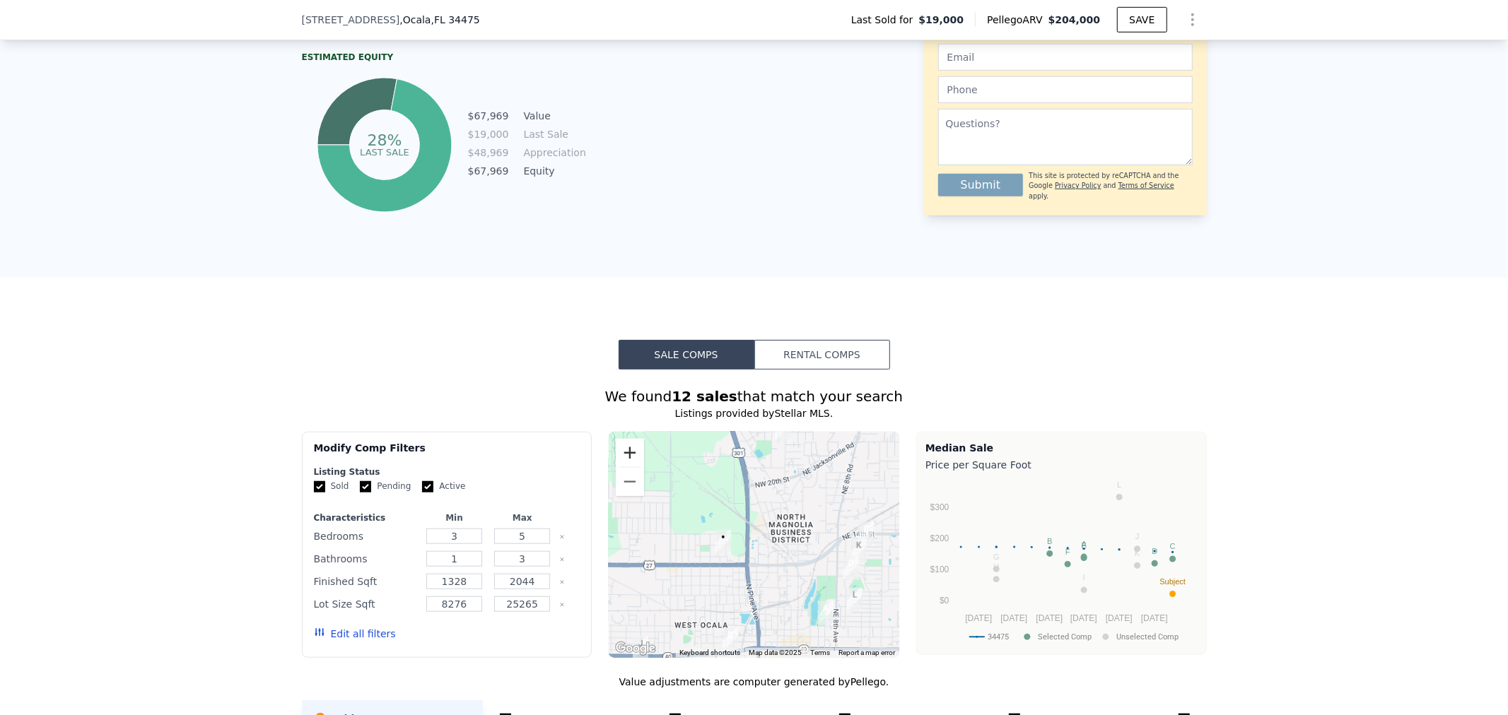
click at [622, 462] on button "Zoom in" at bounding box center [630, 453] width 28 height 28
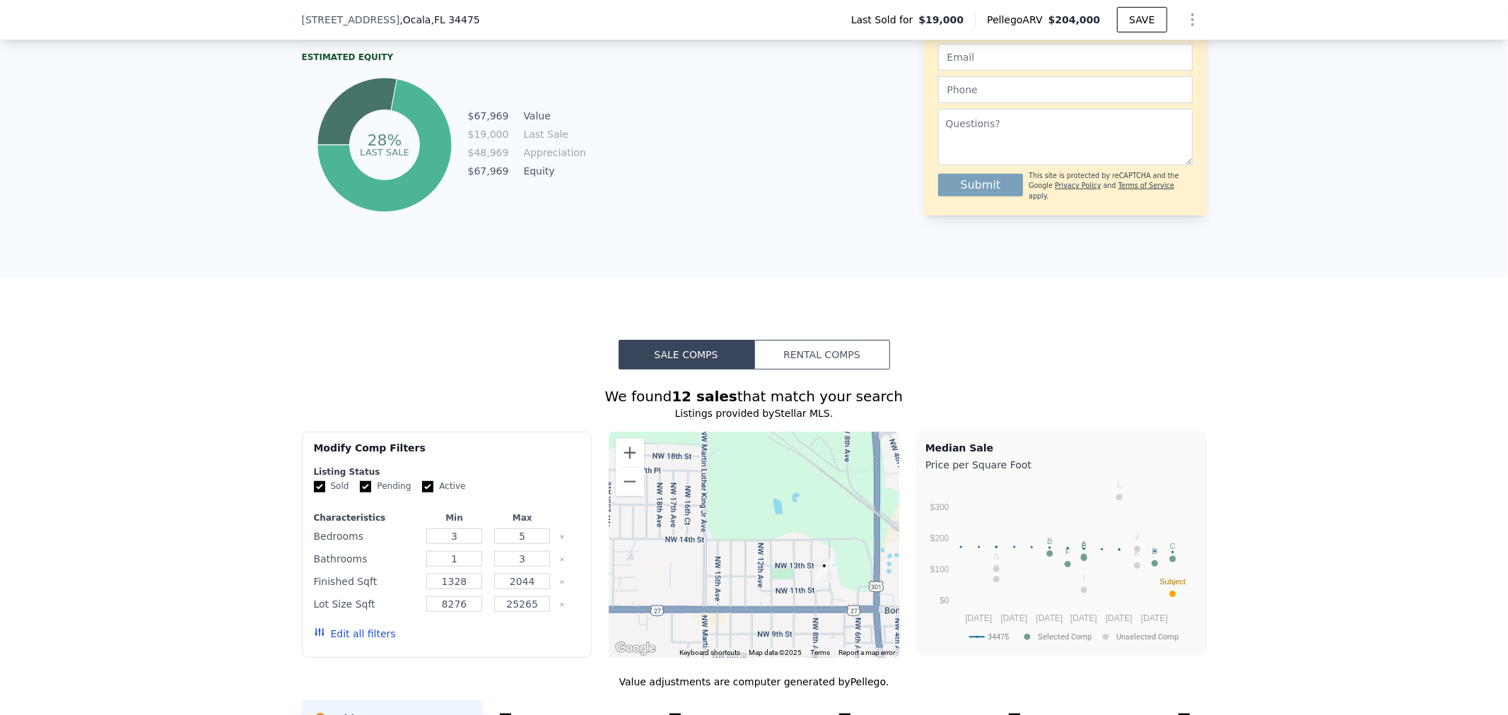
drag, startPoint x: 720, startPoint y: 513, endPoint x: 850, endPoint y: 533, distance: 132.3
click at [850, 533] on div at bounding box center [754, 545] width 291 height 226
click at [628, 495] on button "Zoom out" at bounding box center [630, 482] width 28 height 28
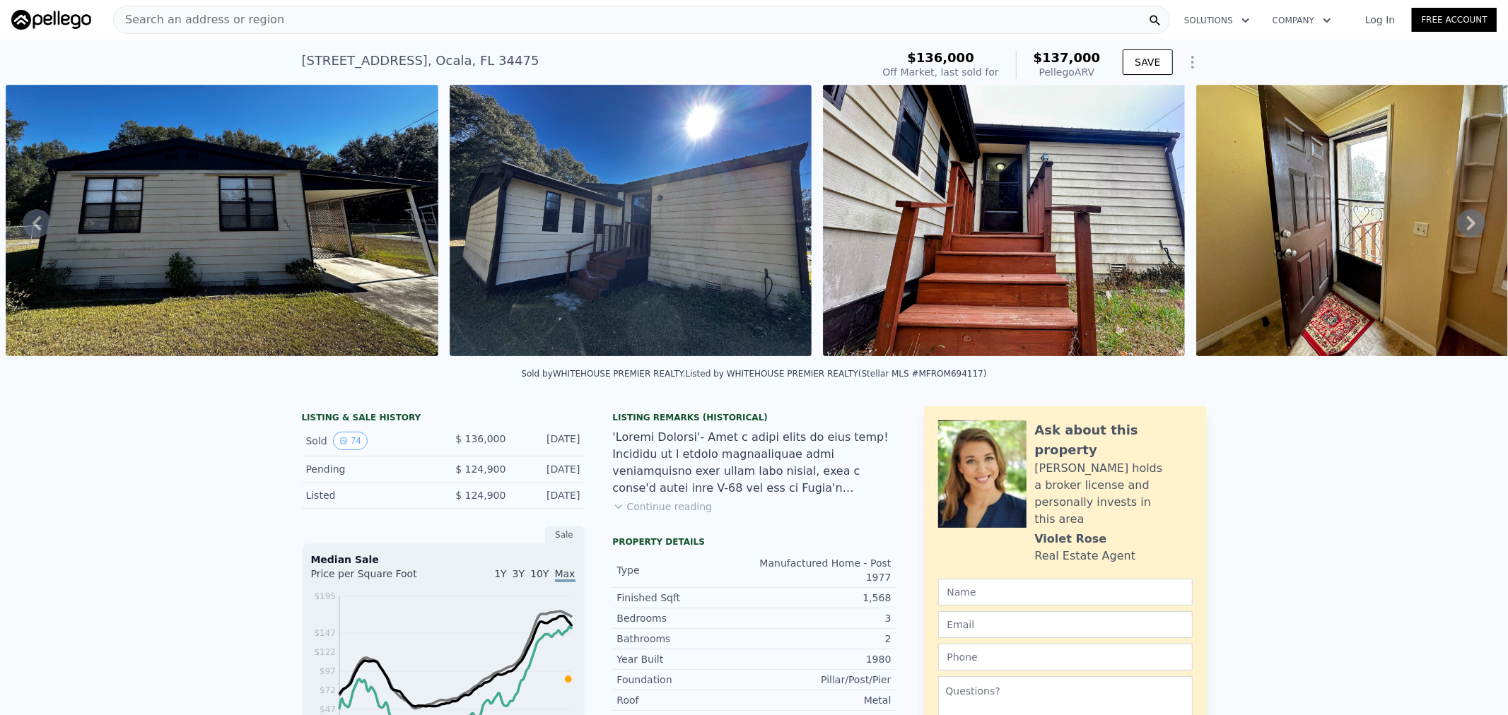
click at [245, 18] on span "Search an address or region" at bounding box center [199, 19] width 170 height 17
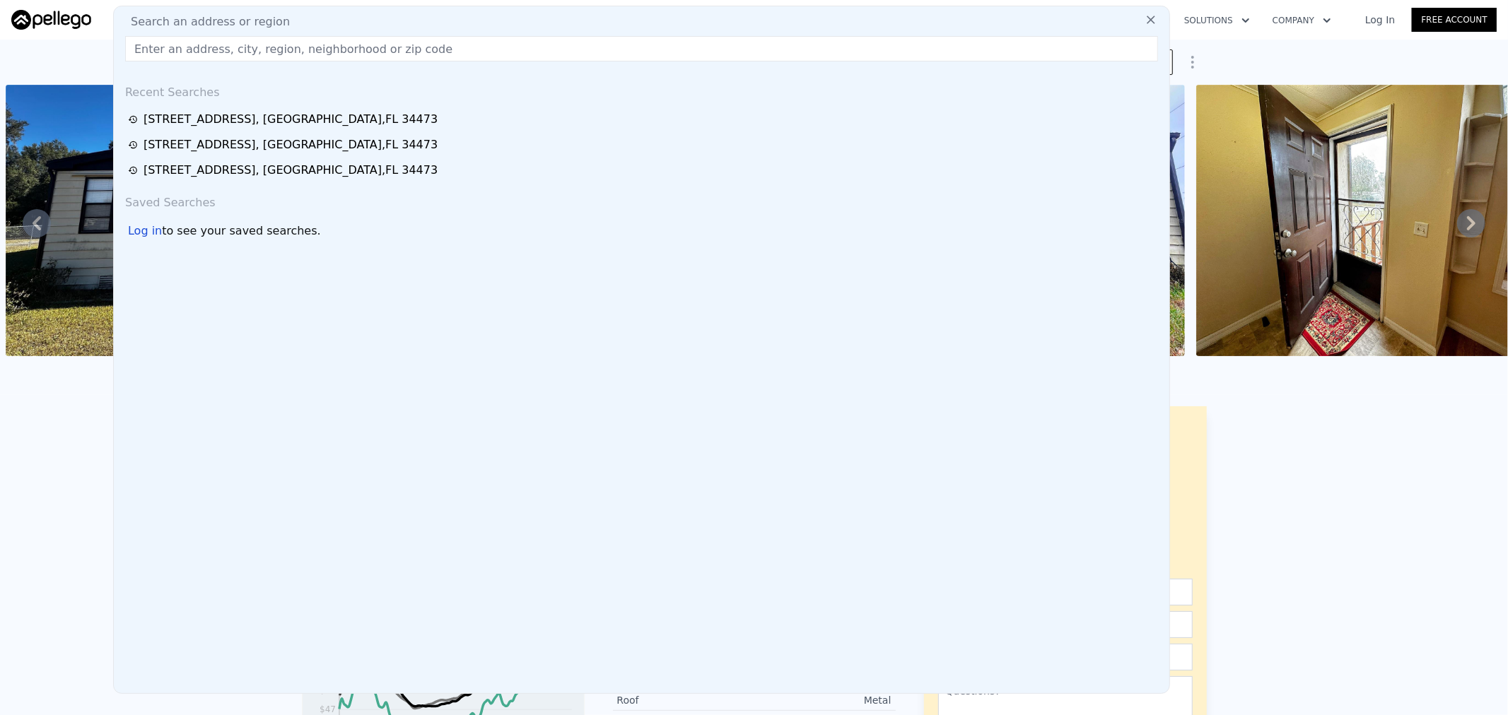
click at [240, 41] on input "text" at bounding box center [641, 48] width 1033 height 25
click at [239, 57] on input "text" at bounding box center [641, 48] width 1033 height 25
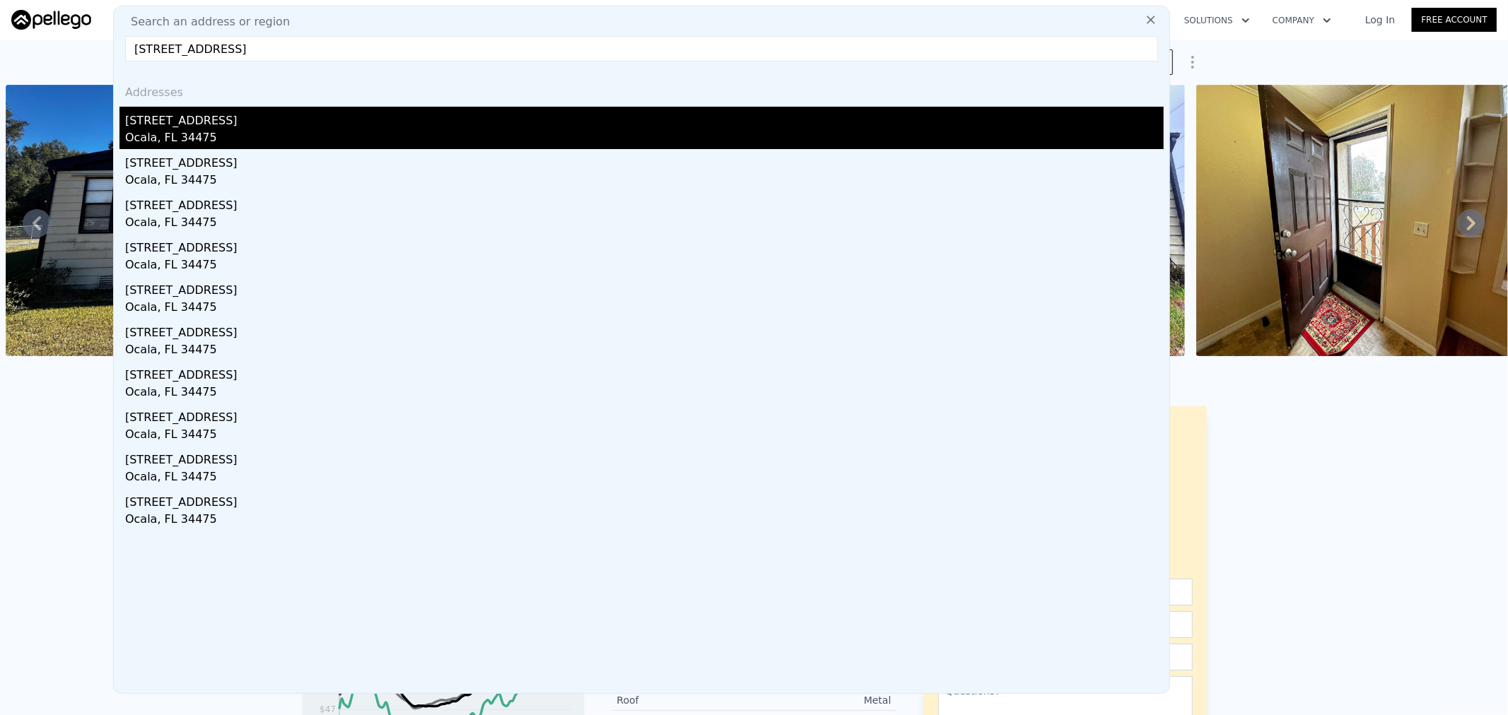
type input "1905 NW 25th Ave, OCALA, FL 34475"
click at [157, 136] on div "Ocala, FL 34475" at bounding box center [644, 139] width 1038 height 20
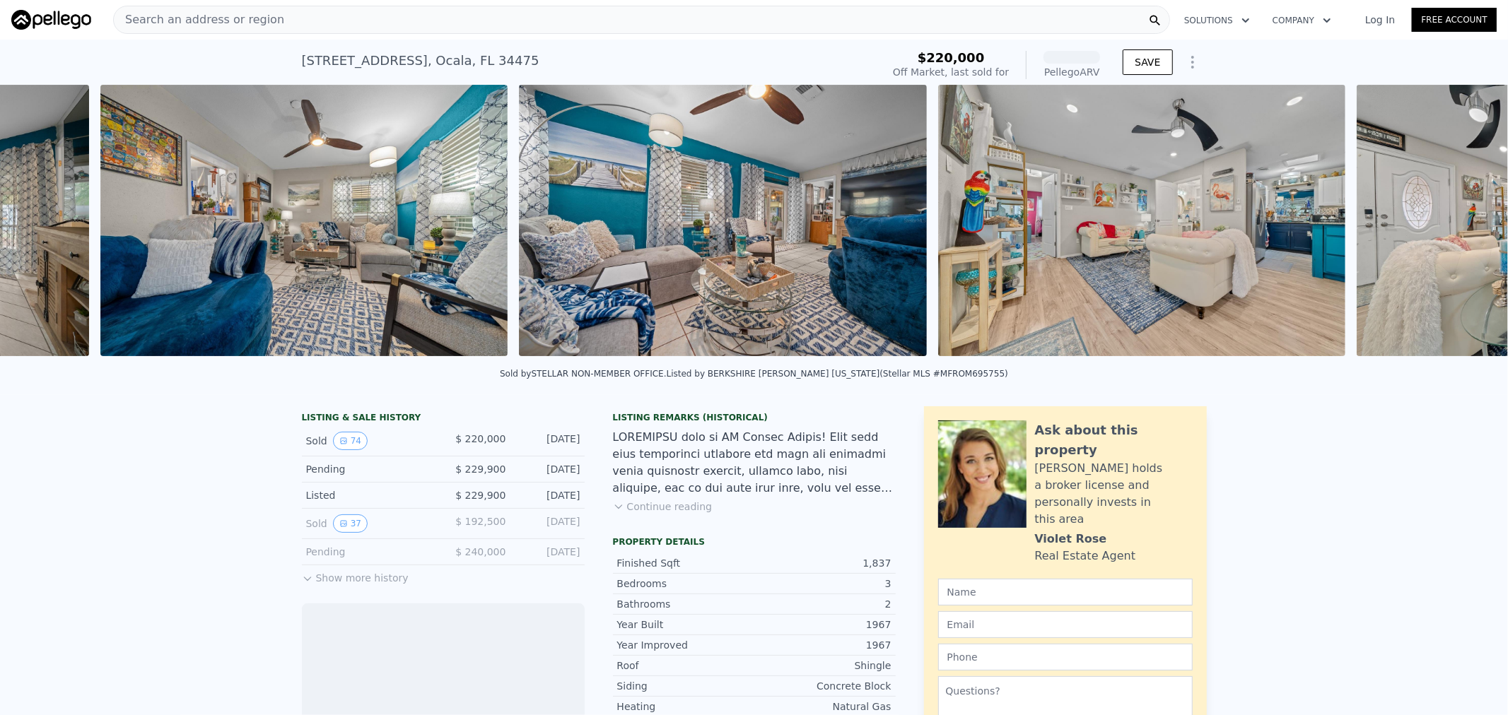
scroll to position [0, 5982]
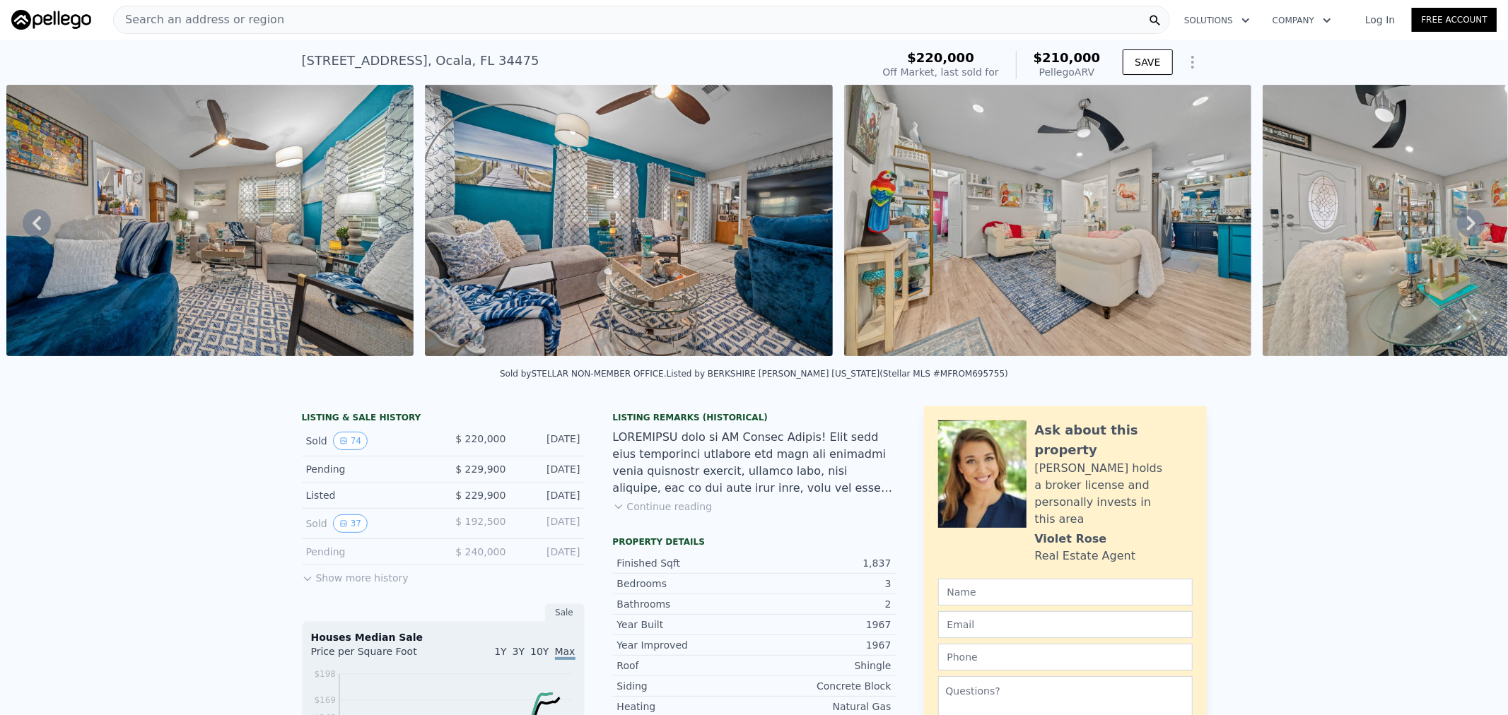
click at [262, 23] on span "Search an address or region" at bounding box center [199, 19] width 170 height 17
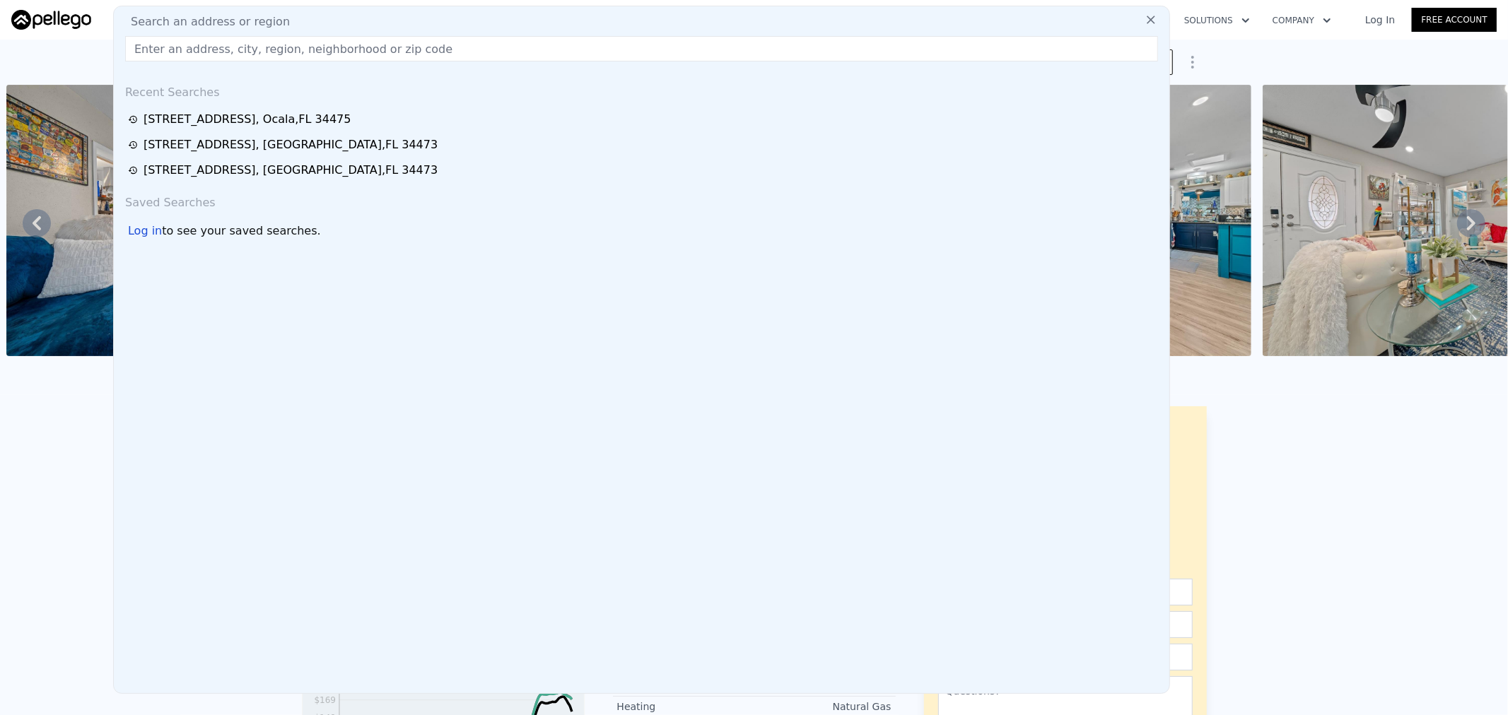
drag, startPoint x: 244, startPoint y: 36, endPoint x: 242, endPoint y: 47, distance: 11.5
click at [242, 41] on input "text" at bounding box center [641, 48] width 1033 height 25
click at [241, 53] on input "text" at bounding box center [641, 48] width 1033 height 25
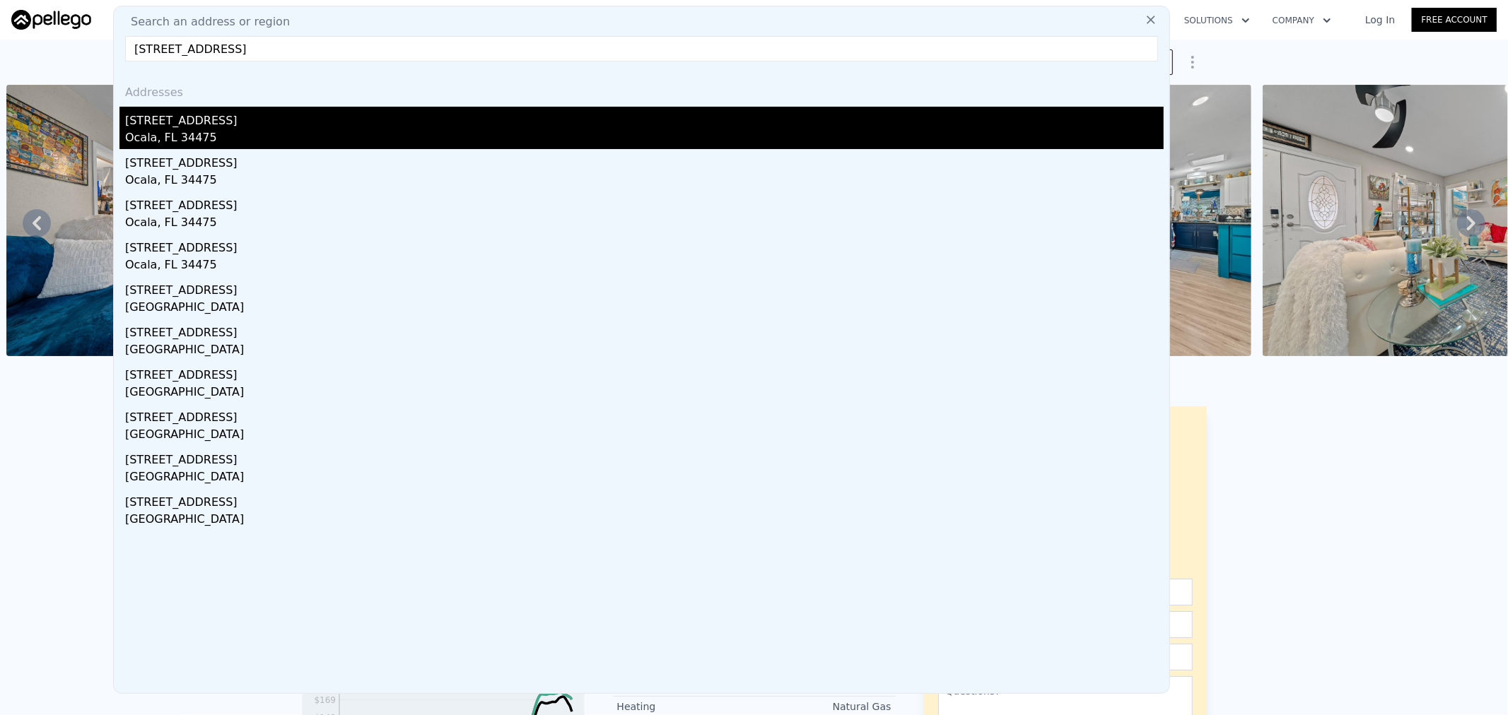
type input "1417 NW 19th Ave,Ocala, FL 34475"
click at [172, 133] on div "Ocala, FL 34475" at bounding box center [644, 139] width 1038 height 20
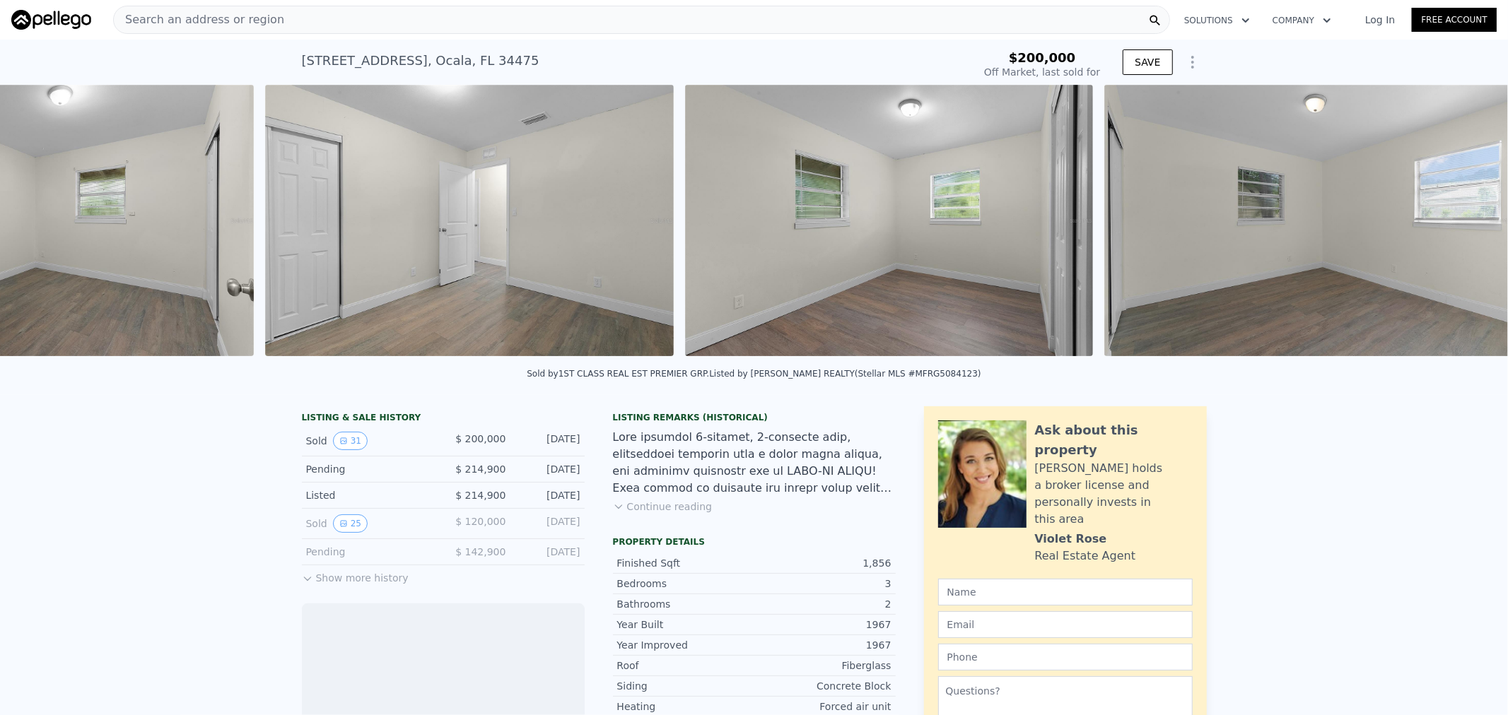
scroll to position [0, 5821]
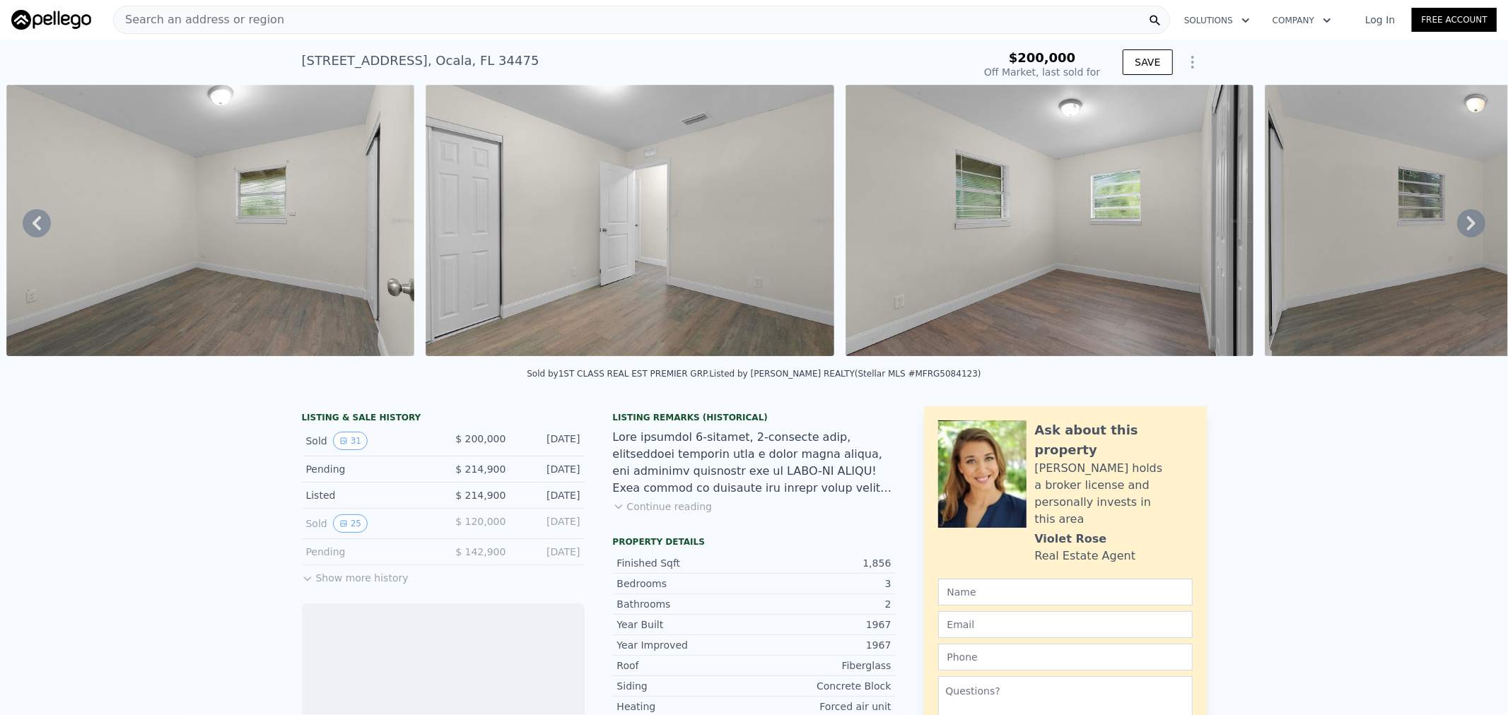
drag, startPoint x: 881, startPoint y: 373, endPoint x: 1053, endPoint y: 379, distance: 171.9
click at [1053, 379] on div "Sold by 1ST CLASS REAL EST PREMIER GRP . Listed by WORTH CLARK REALTY (Stellar …" at bounding box center [754, 378] width 1508 height 34
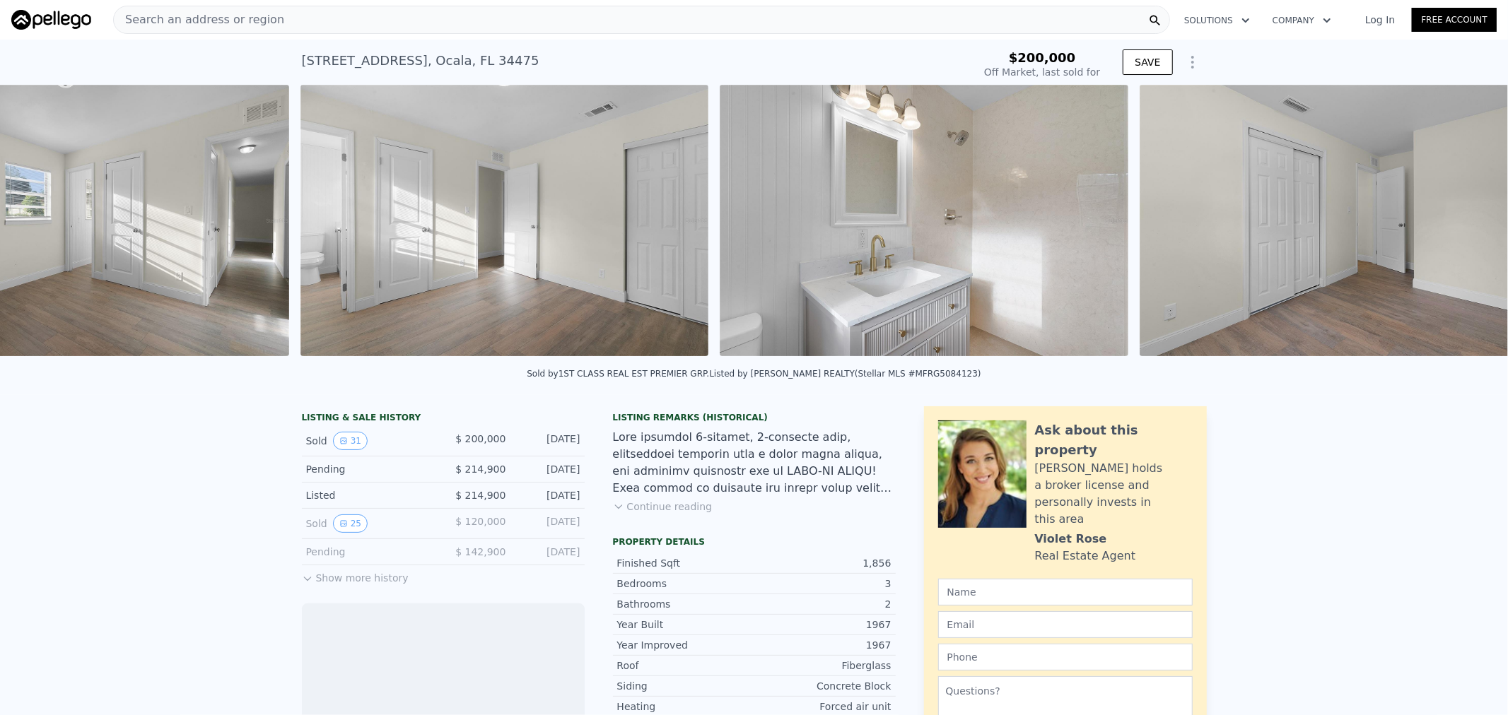
scroll to position [0, 7499]
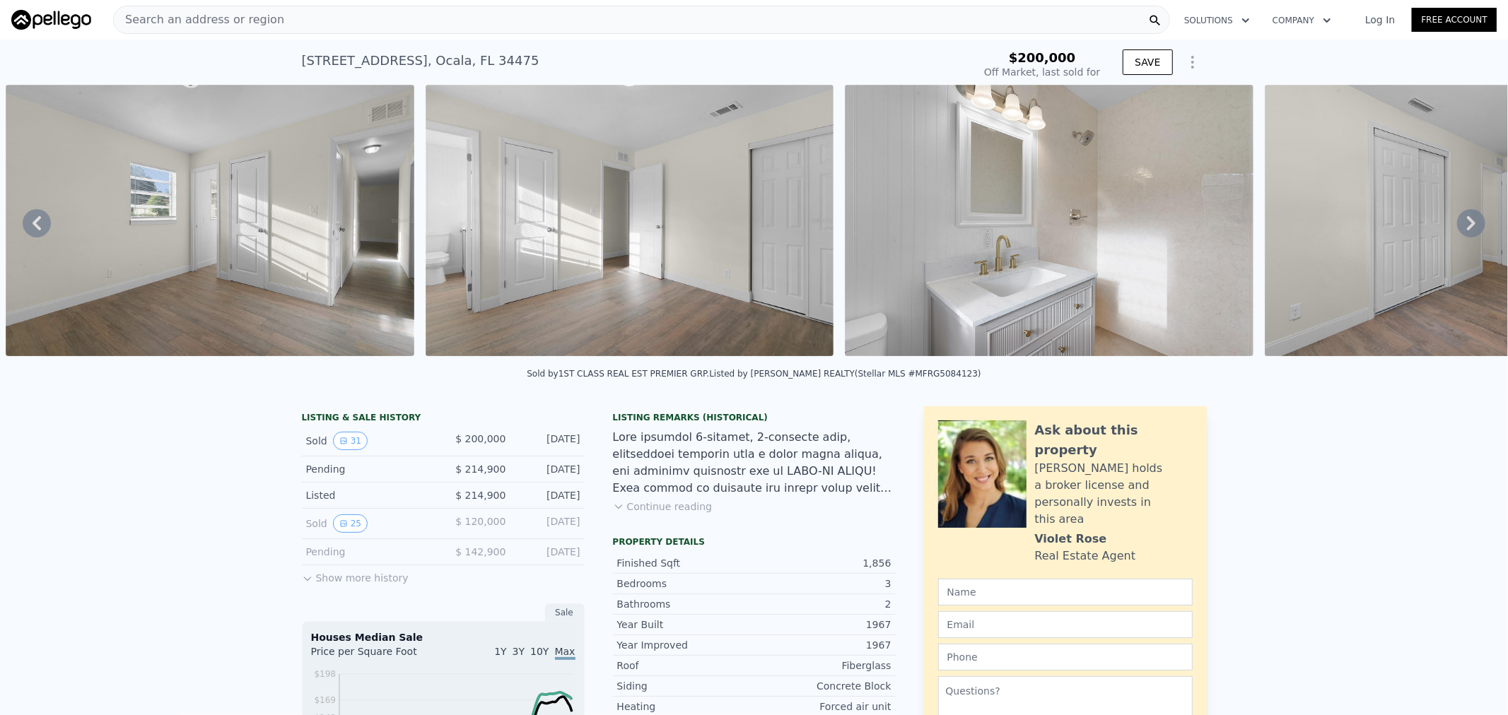
type input "$ 186,000"
type input "-$ 38,121"
